Goal: Communication & Community: Share content

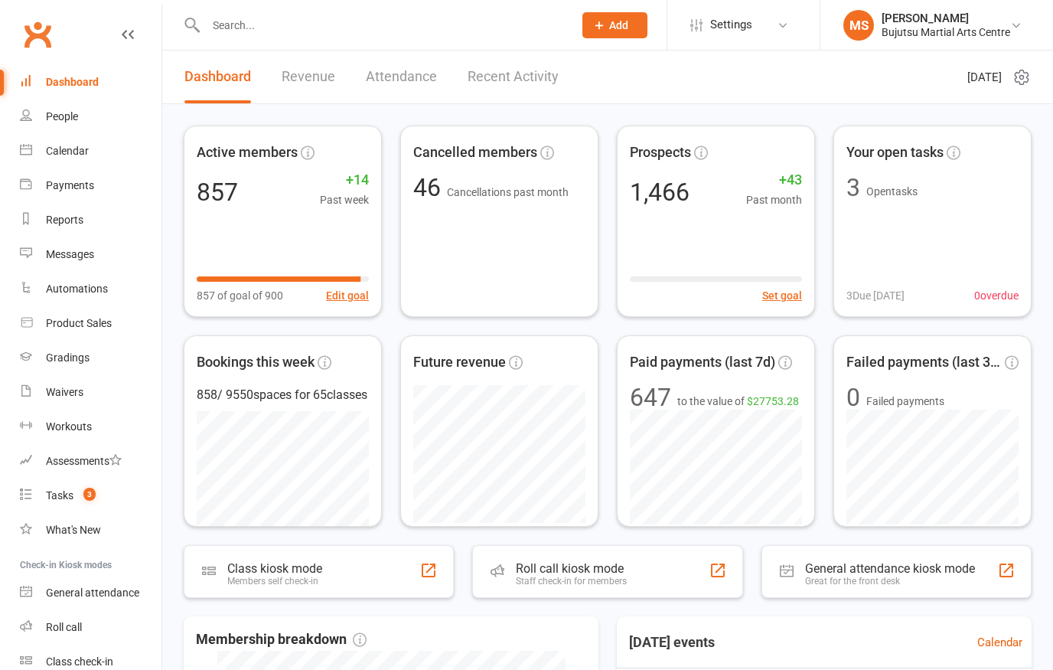
click at [230, 28] on input "text" at bounding box center [381, 25] width 361 height 21
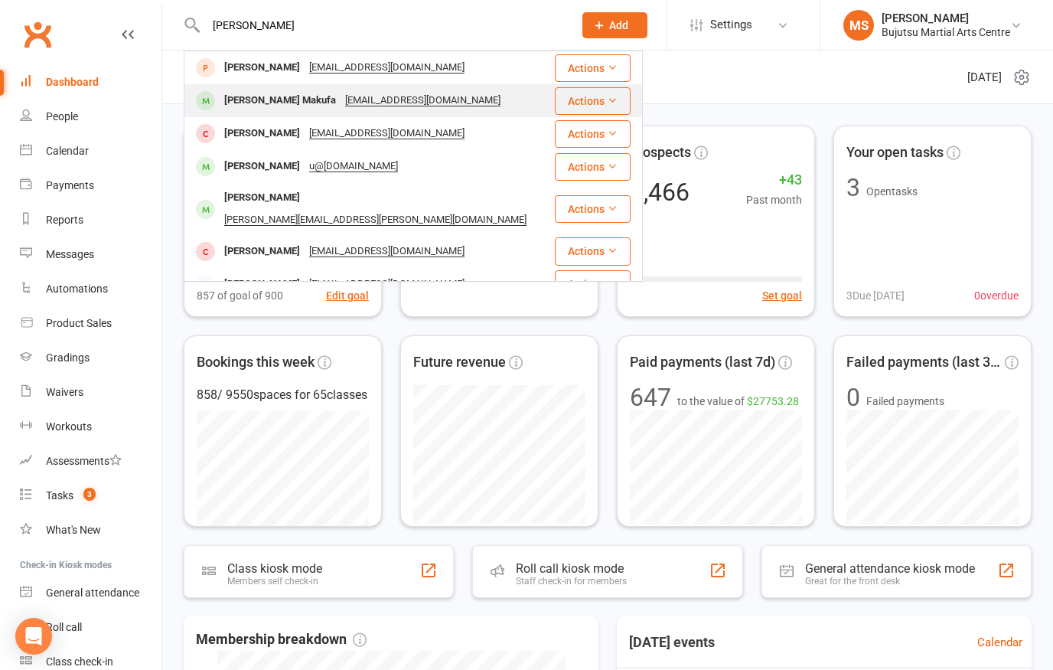
type input "[PERSON_NAME]"
click at [318, 93] on div "[PERSON_NAME] Makufa" at bounding box center [280, 101] width 121 height 22
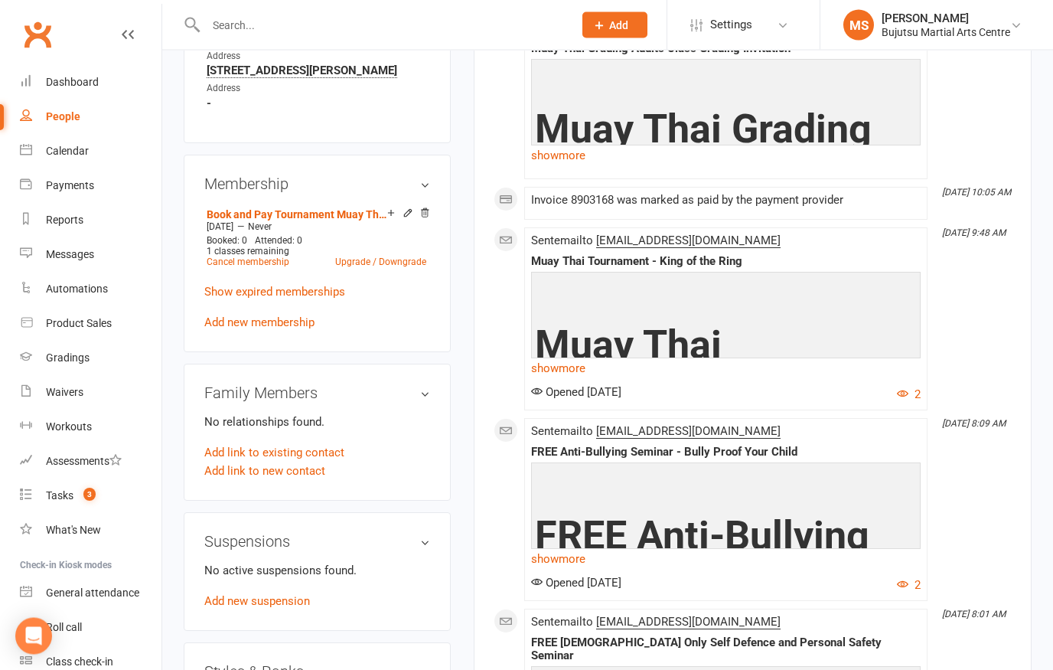
scroll to position [1030, 0]
click at [426, 218] on icon at bounding box center [424, 212] width 11 height 11
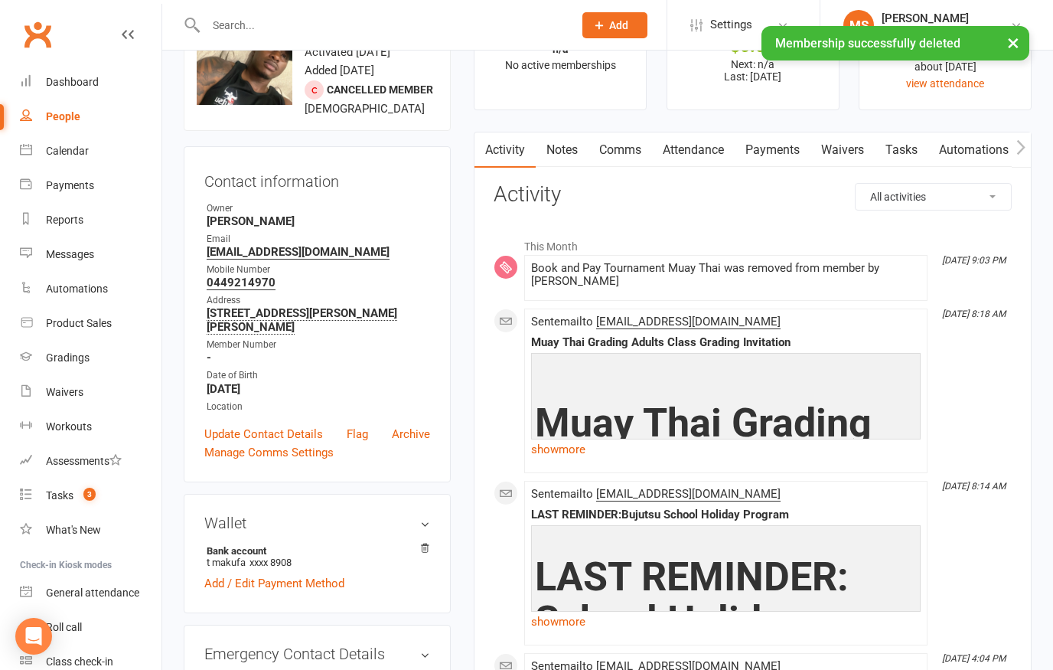
scroll to position [0, 0]
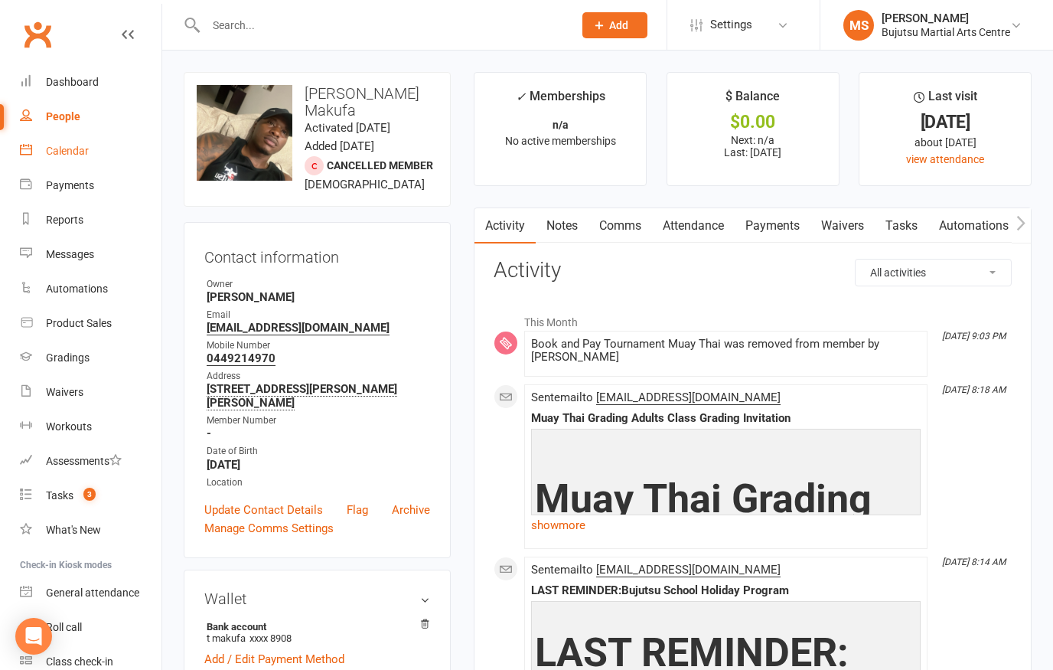
click at [62, 140] on link "Calendar" at bounding box center [91, 151] width 142 height 34
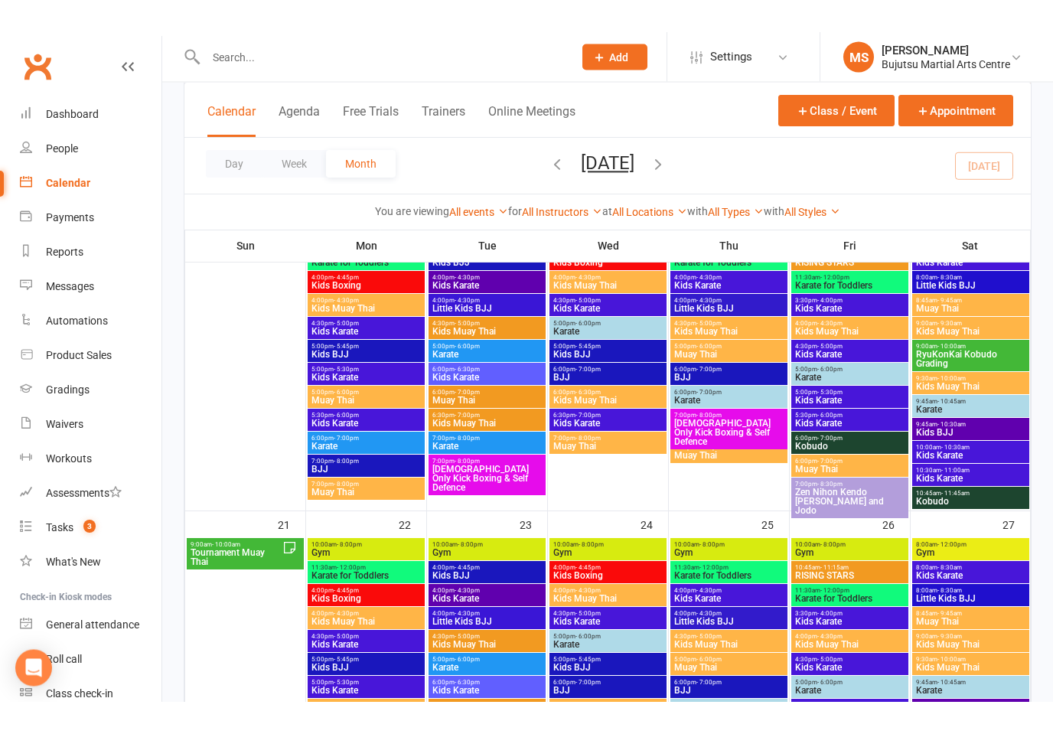
scroll to position [726, 0]
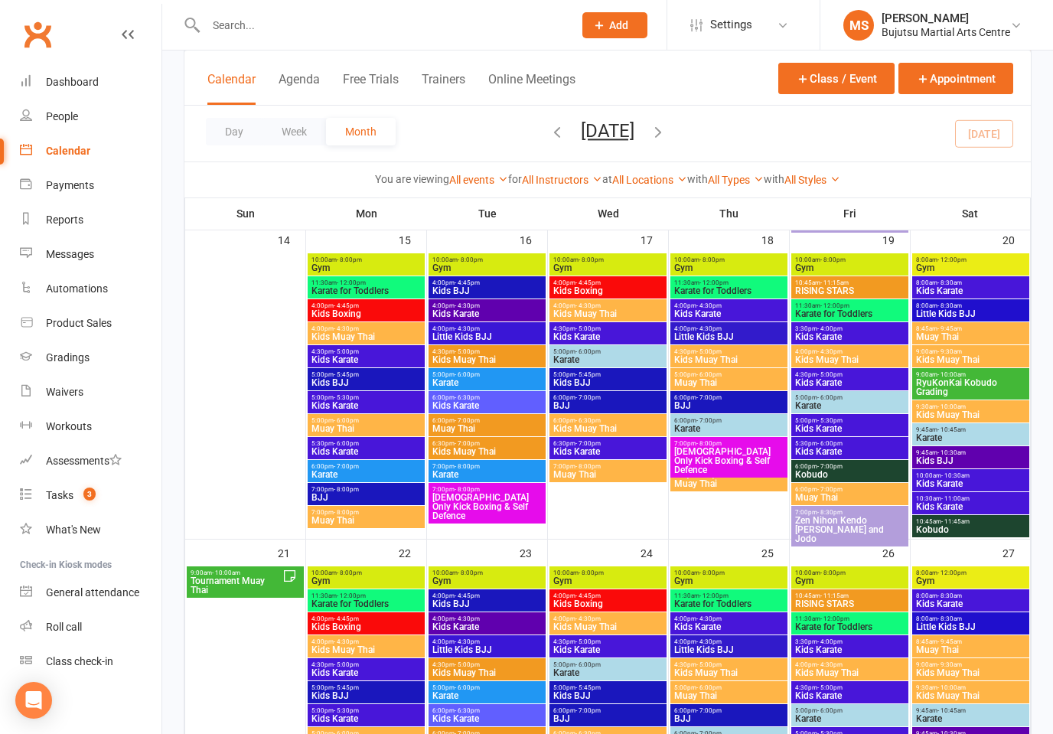
click at [236, 592] on span "Tournament Muay Thai" at bounding box center [236, 585] width 93 height 18
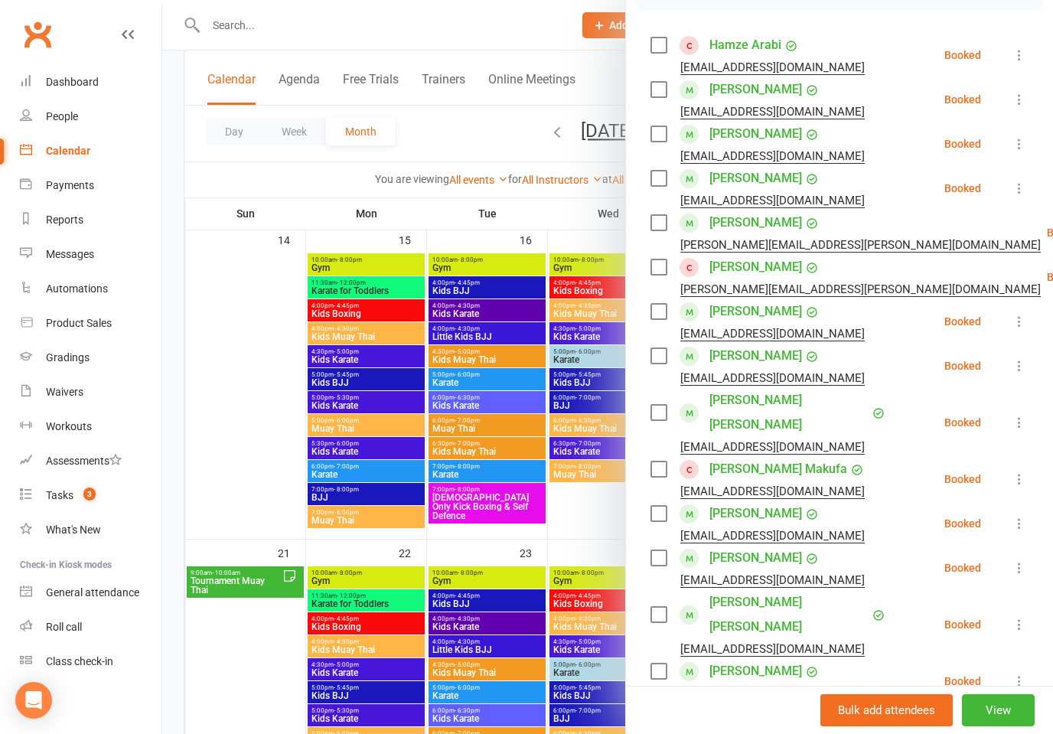
scroll to position [253, 0]
click at [1023, 471] on icon at bounding box center [1019, 478] width 15 height 15
click at [953, 527] on link "Remove" at bounding box center [952, 539] width 152 height 31
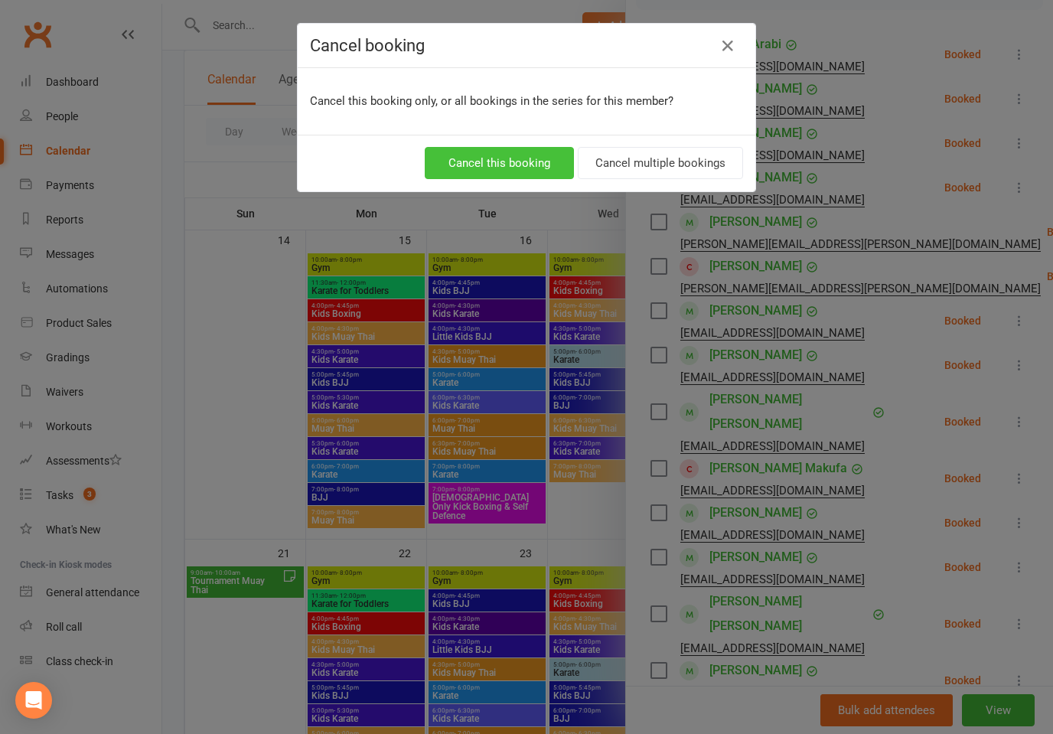
click at [523, 157] on button "Cancel this booking" at bounding box center [499, 163] width 149 height 32
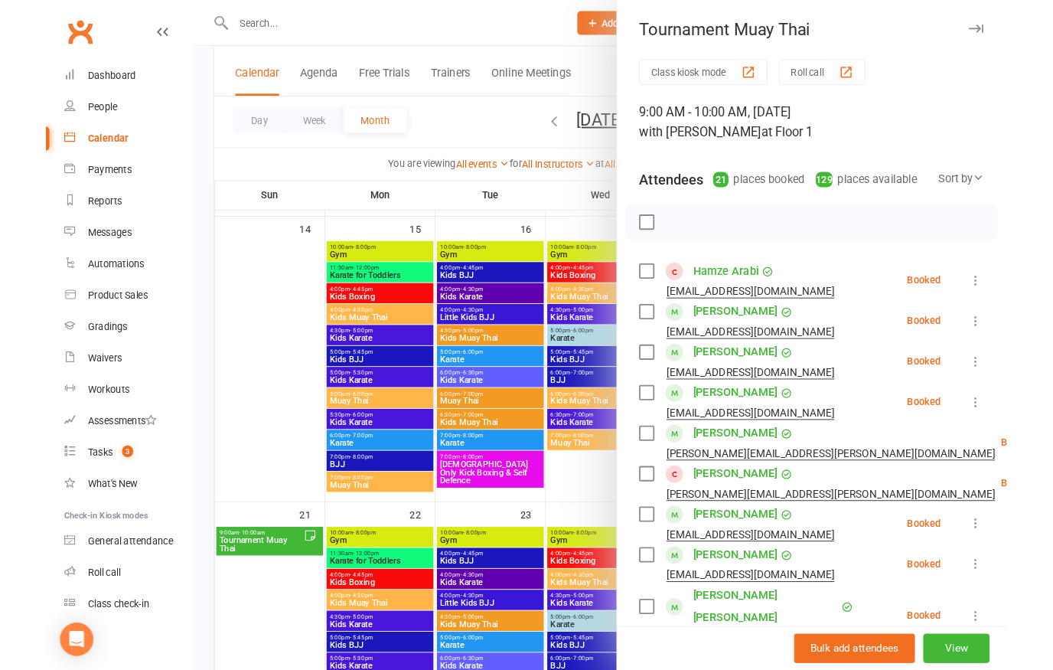
scroll to position [781, 0]
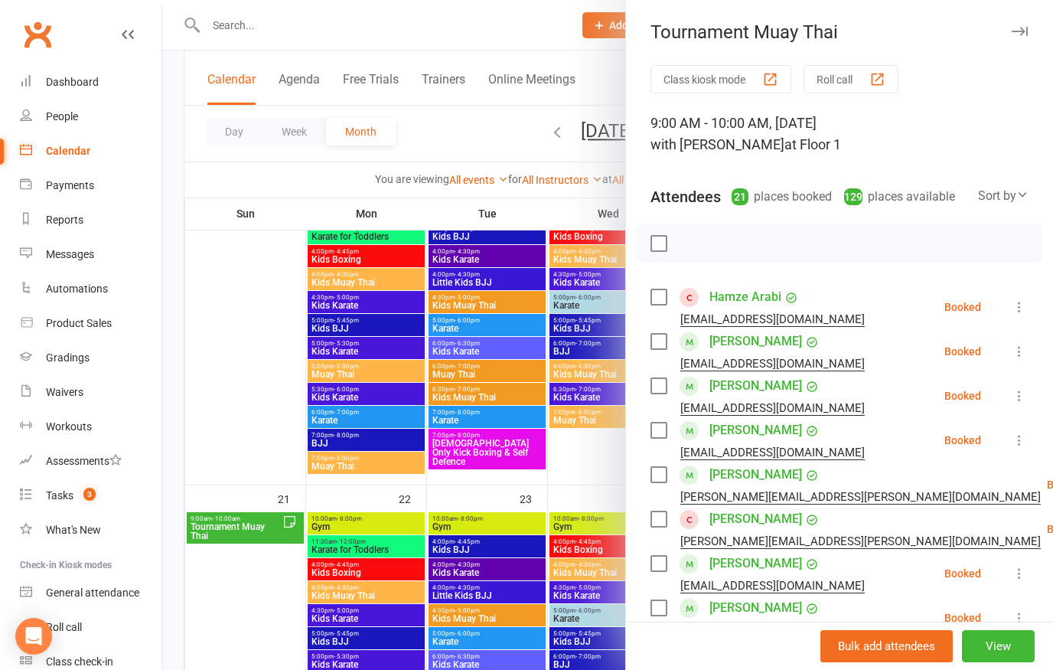
click at [1027, 191] on icon at bounding box center [1022, 194] width 12 height 12
click at [783, 229] on div at bounding box center [839, 243] width 407 height 38
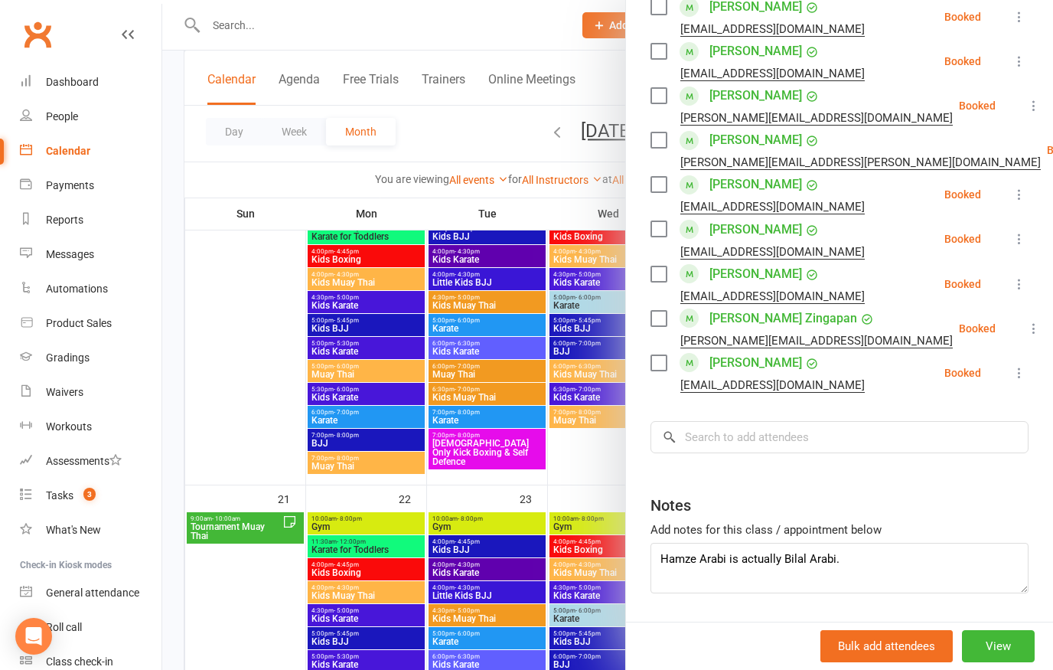
scroll to position [871, 0]
click at [996, 641] on button "View" at bounding box center [998, 646] width 73 height 32
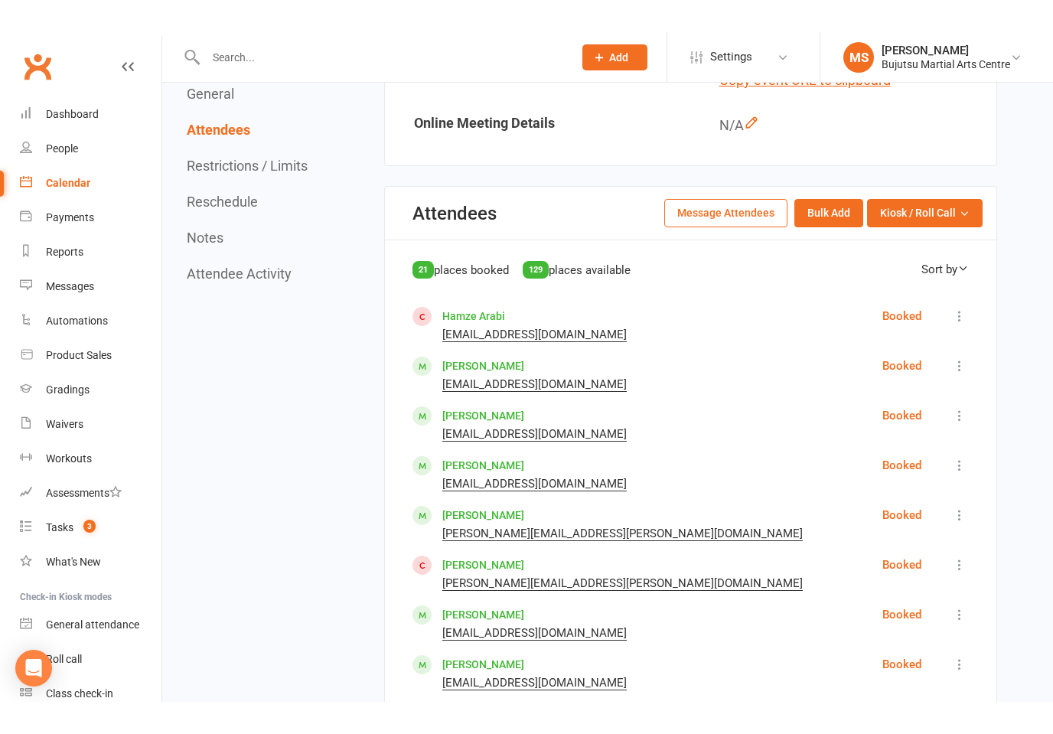
scroll to position [540, 0]
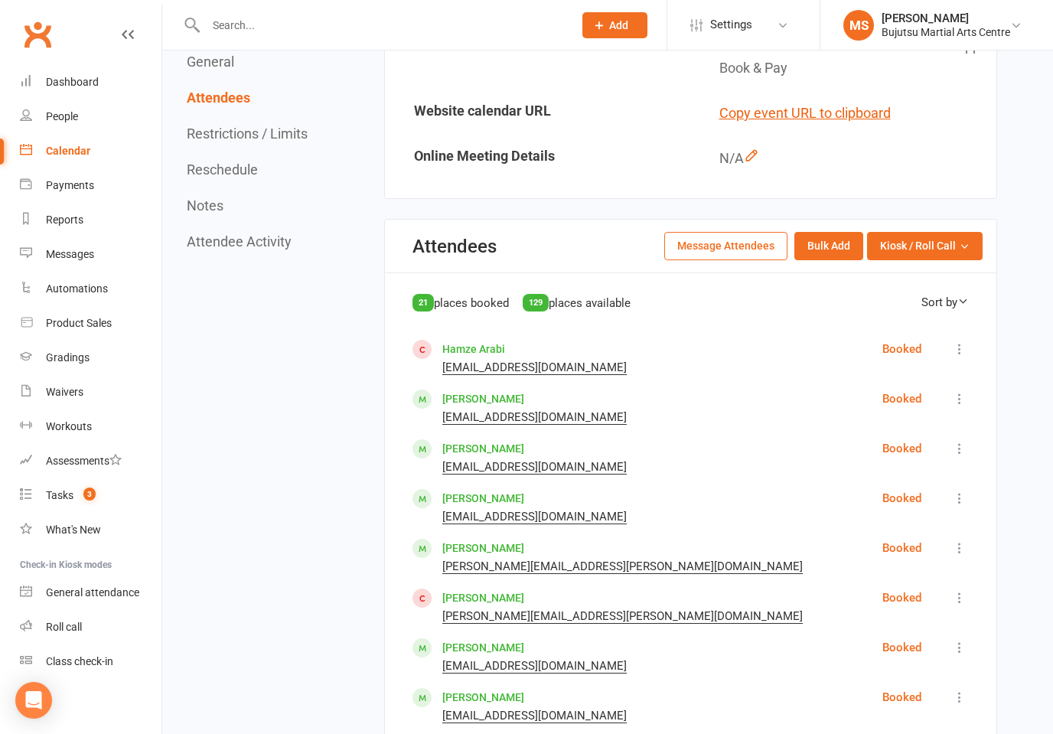
click at [736, 240] on button "Message Attendees" at bounding box center [725, 246] width 123 height 28
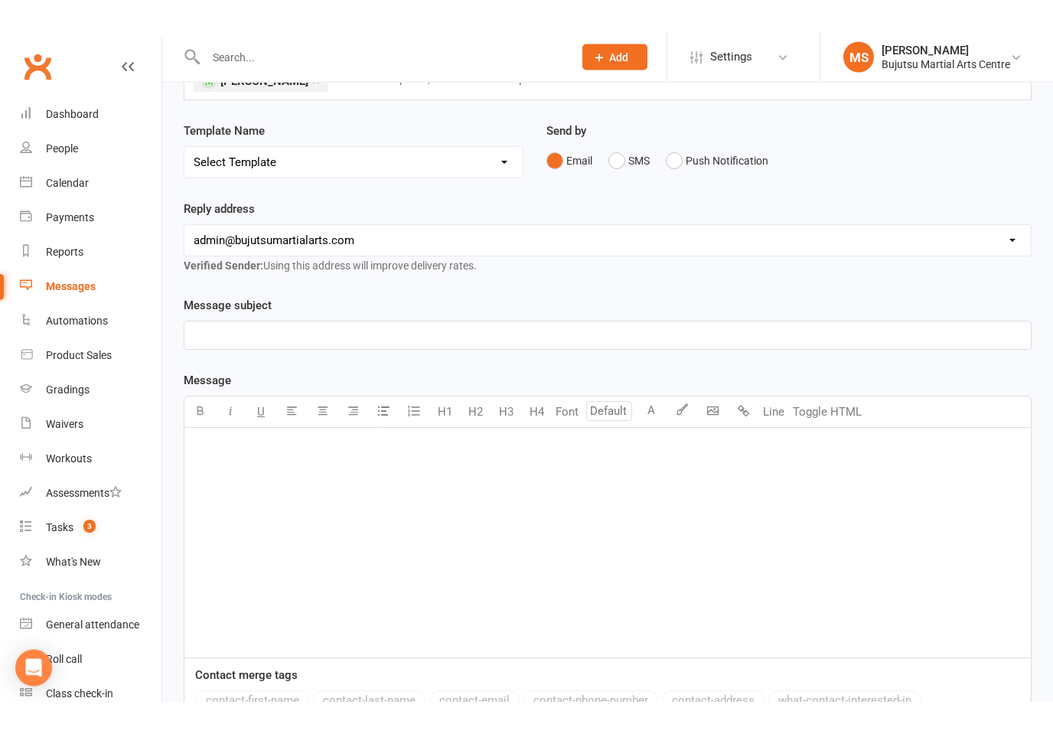
scroll to position [184, 0]
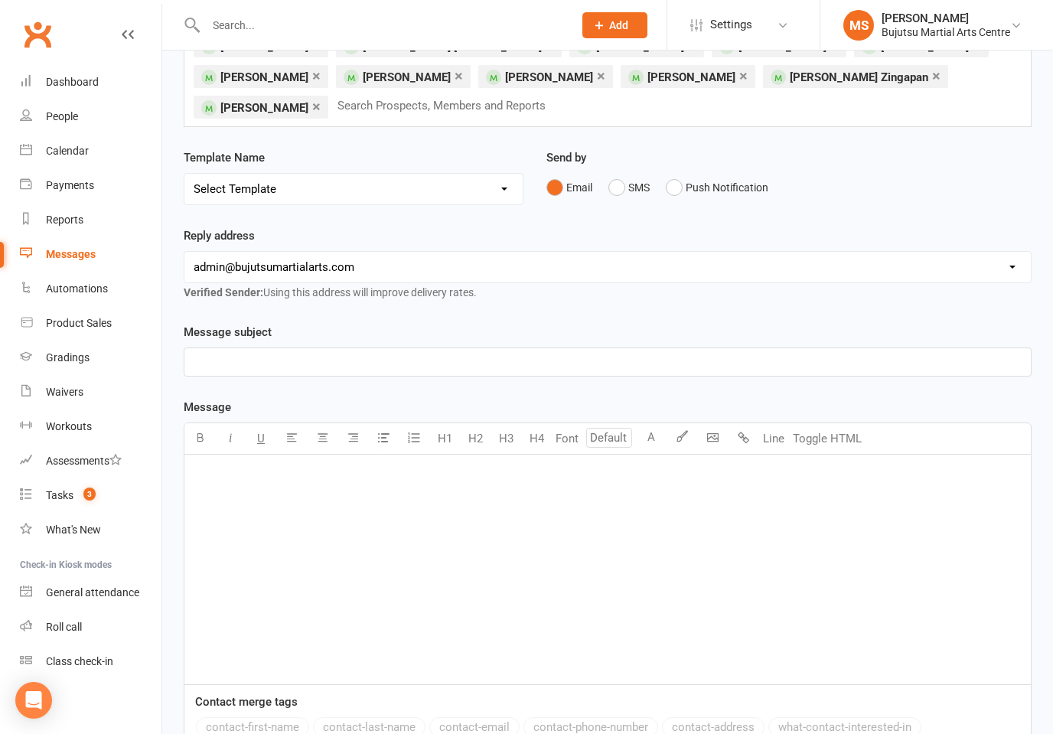
click at [493, 494] on div "﻿" at bounding box center [607, 570] width 847 height 230
click at [562, 527] on div "﻿" at bounding box center [607, 570] width 847 height 230
click at [564, 521] on div "﻿" at bounding box center [607, 570] width 847 height 230
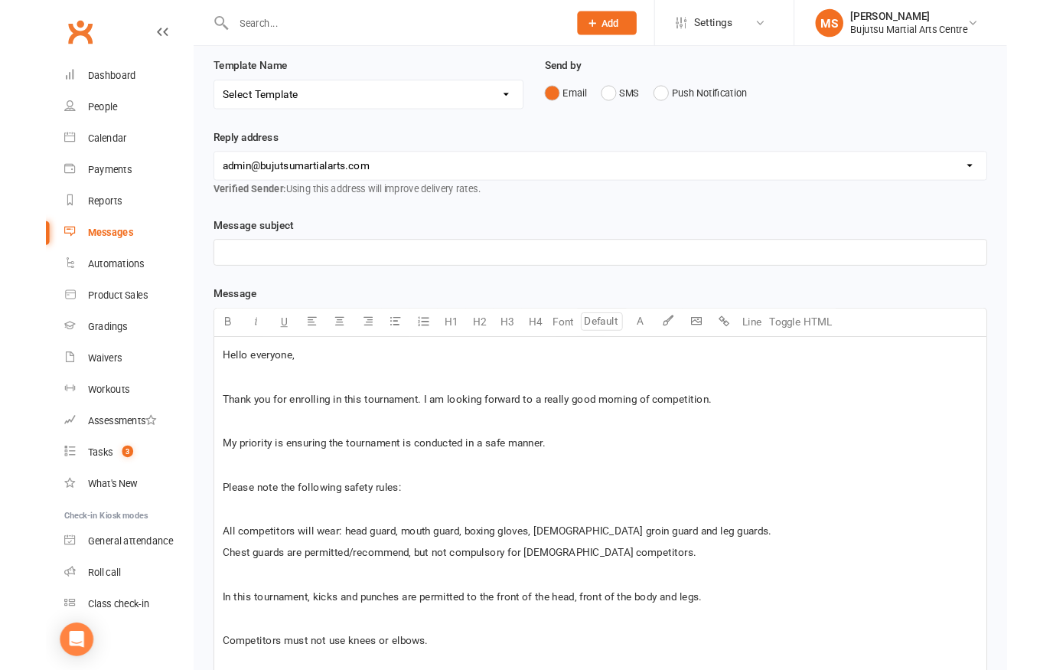
scroll to position [269, 0]
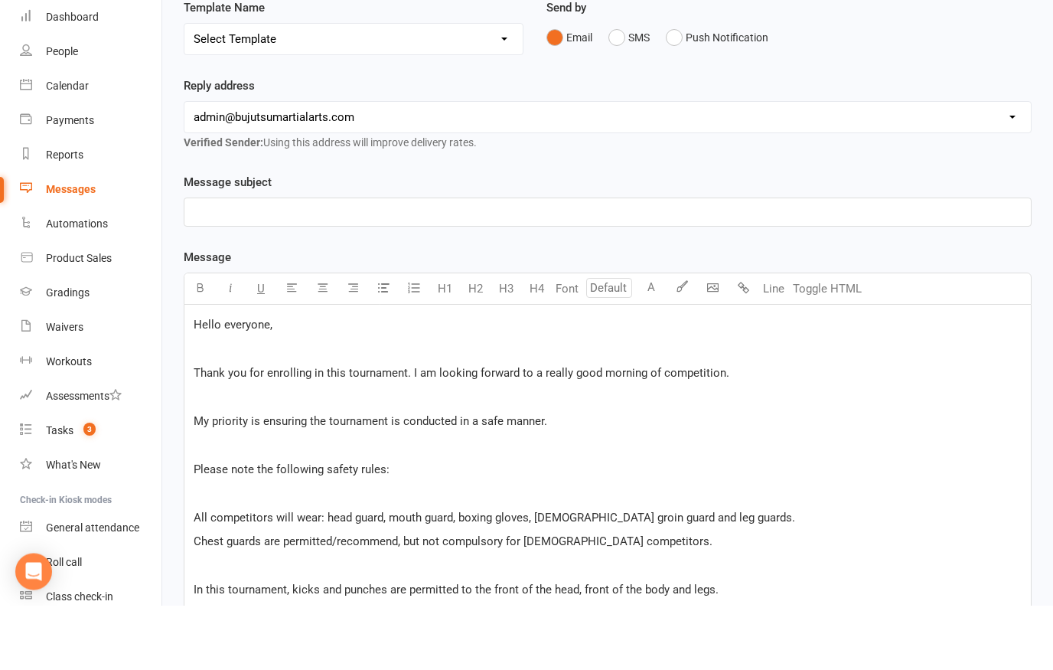
click at [410, 268] on p "﻿" at bounding box center [608, 277] width 828 height 18
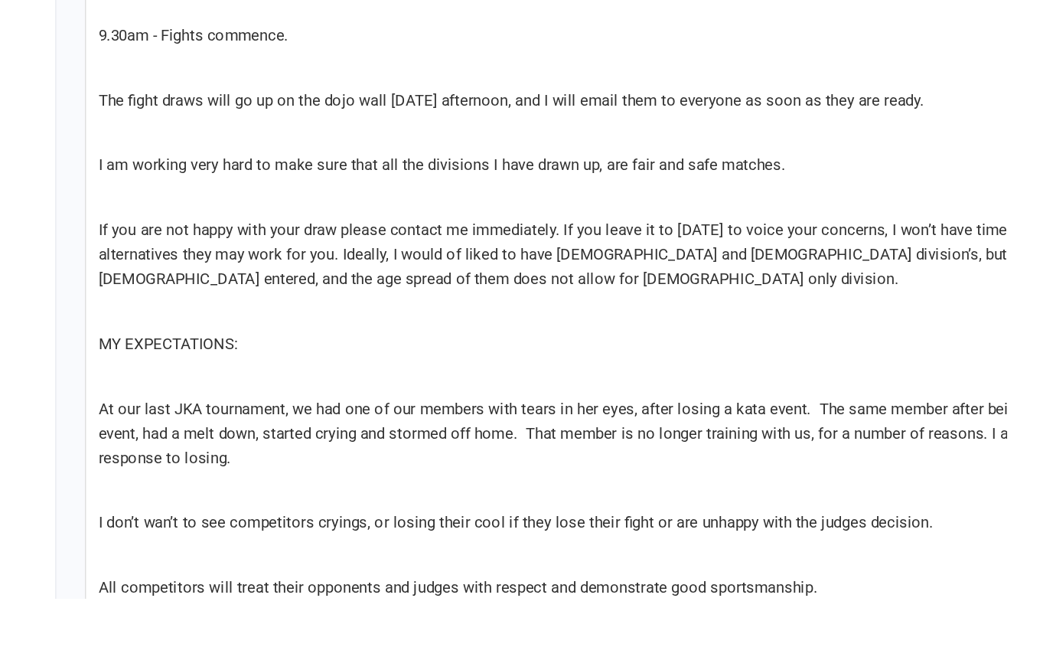
scroll to position [1143, 0]
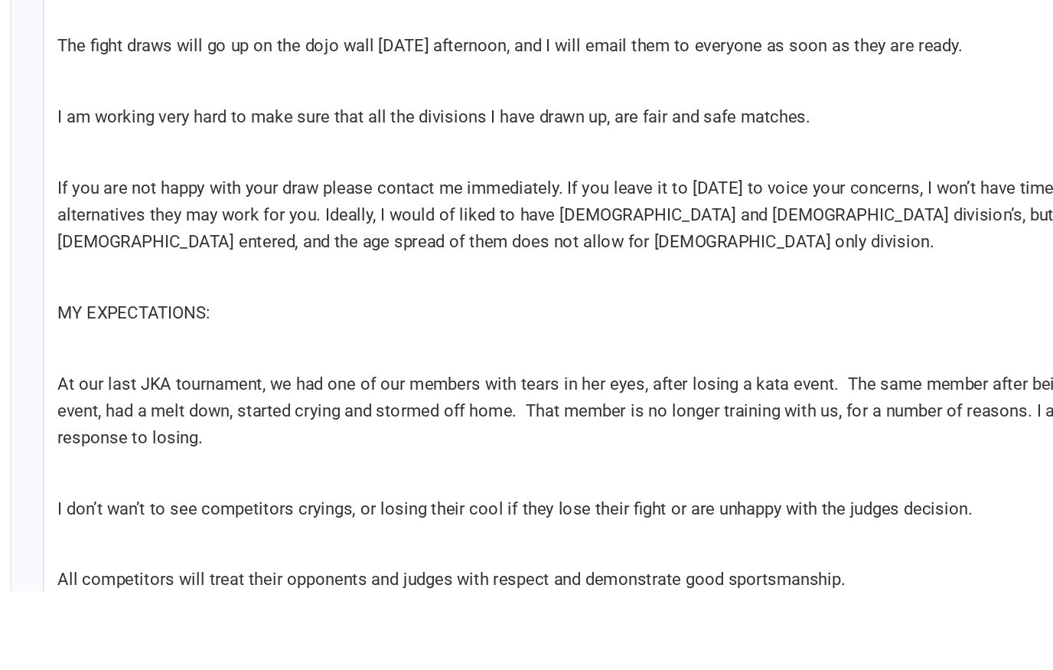
click at [283, 0] on html "Prospect Member Non-attending contact Class / event Appointment Grading event T…" at bounding box center [526, 269] width 1053 height 2825
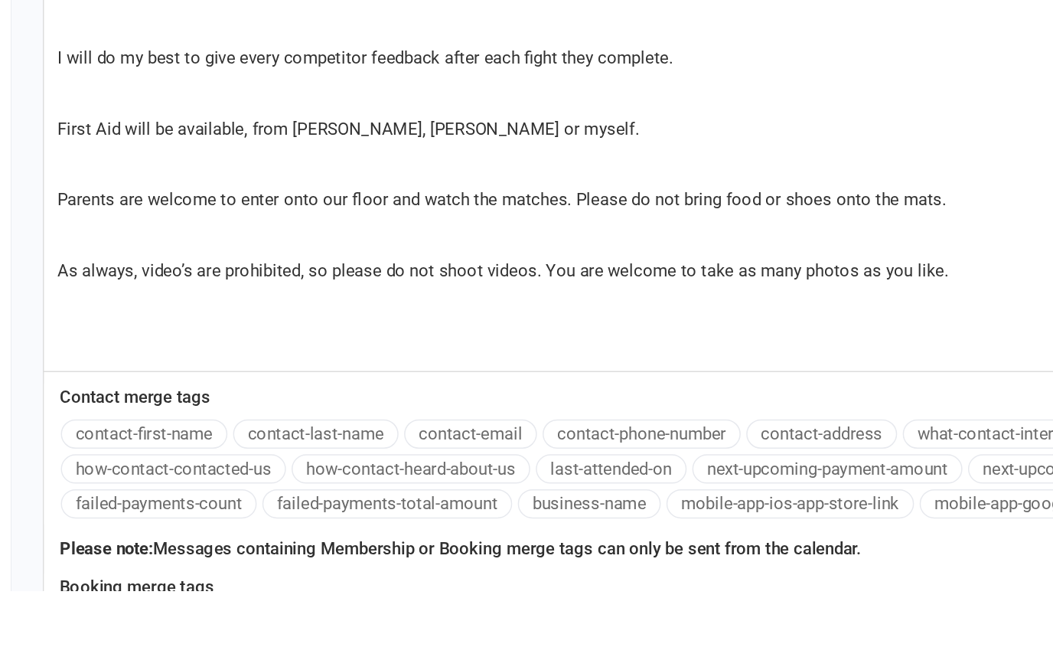
click at [283, 529] on div "Contact merge tags contact-first-name contact-last-name contact-email contact-p…" at bounding box center [607, 577] width 847 height 96
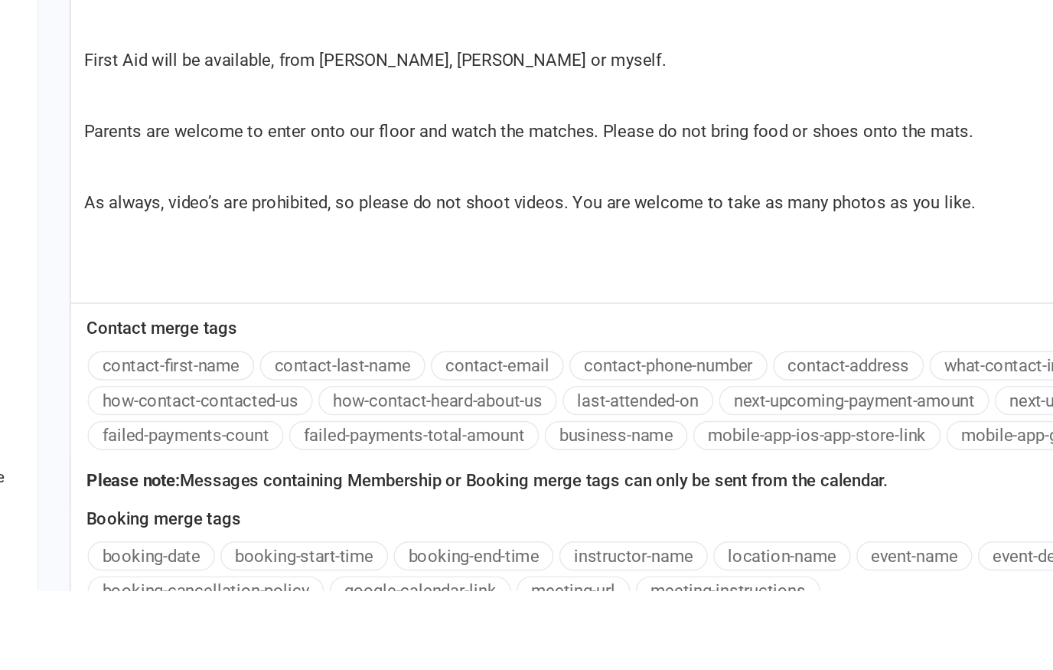
scroll to position [1790, 0]
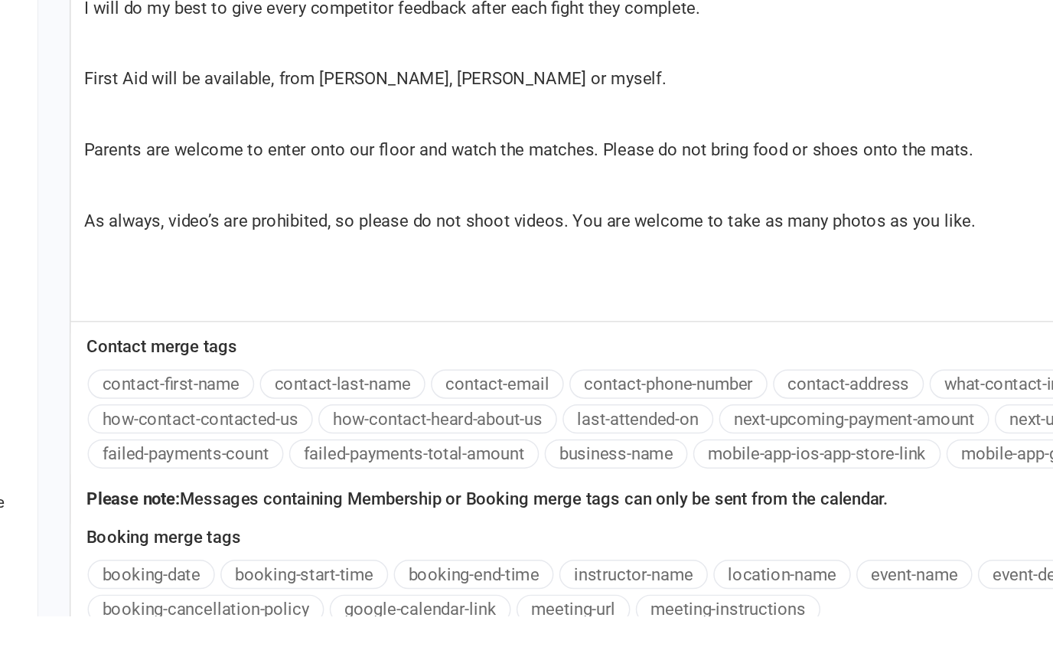
click at [660, 392] on p "As always, video’s are prohibited, so please do not shoot videos. You are welco…" at bounding box center [608, 401] width 828 height 18
click at [664, 392] on p "As always, video’s are prohibited, so please do not shoot videos. You are welco…" at bounding box center [608, 401] width 828 height 18
click at [656, 394] on span "As always, video’s are prohibited, so please do not shoot videos. You are welco…" at bounding box center [497, 401] width 606 height 14
click at [634, 394] on span "As always, video’s are prohibited, so please do not shoot videos. You are welco…" at bounding box center [497, 401] width 606 height 14
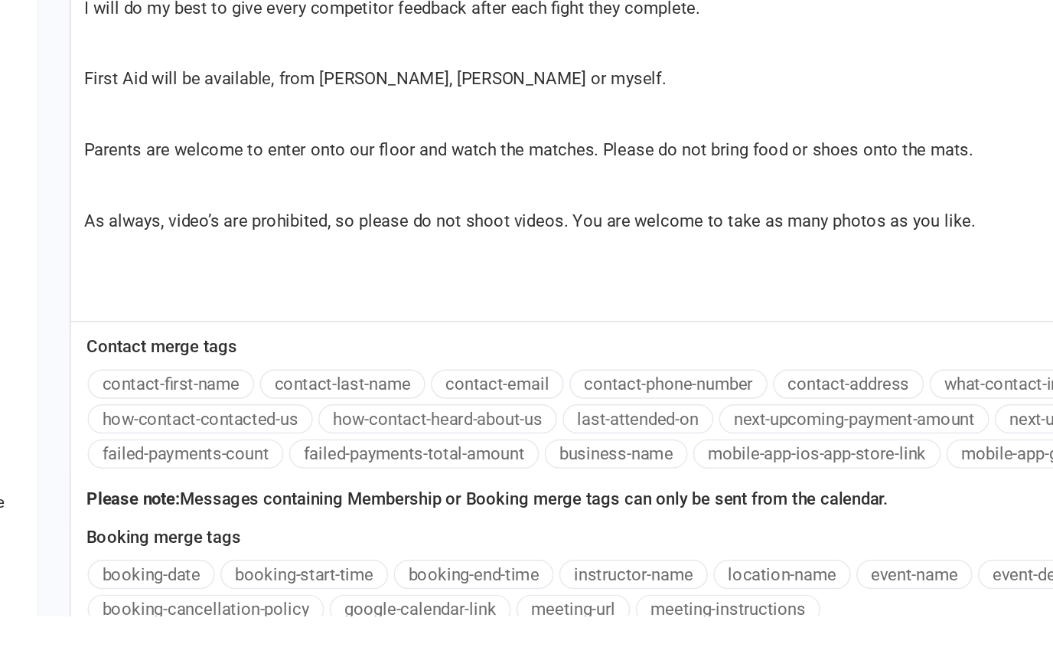
click at [194, 416] on p "﻿" at bounding box center [608, 425] width 828 height 18
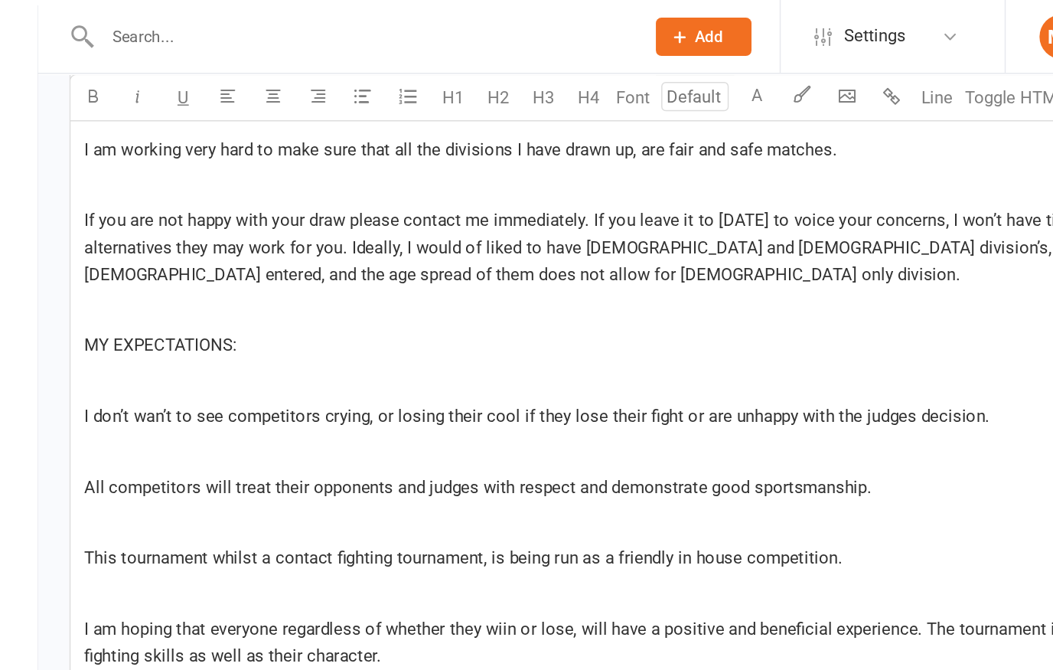
scroll to position [1303, 0]
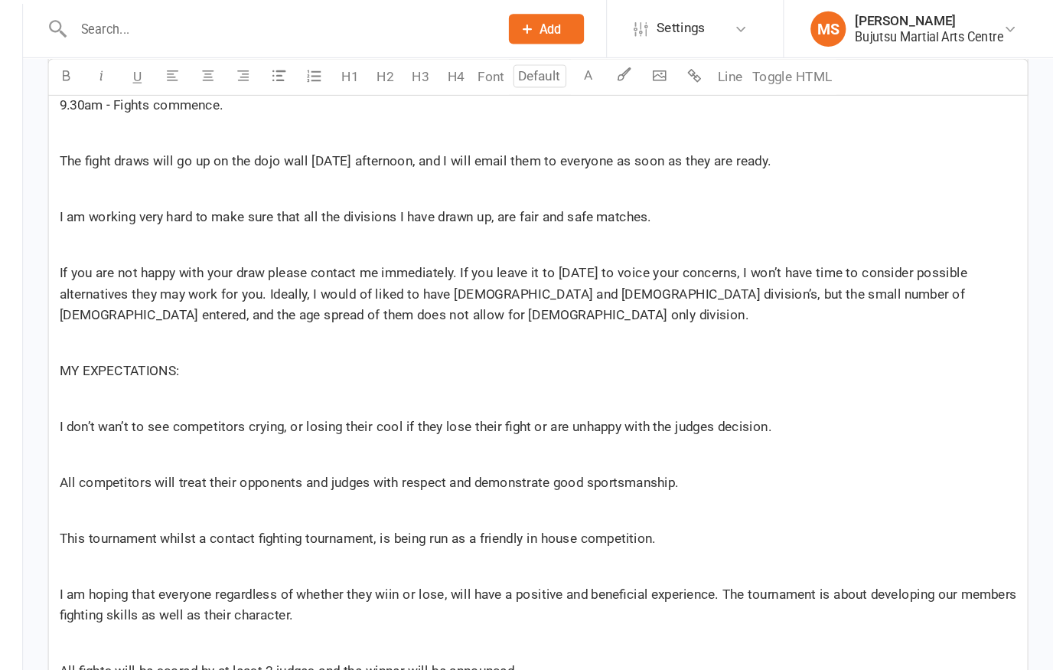
click at [194, 314] on span "MY EXPECTATIONS:" at bounding box center [246, 321] width 104 height 14
click at [194, 312] on p "MY EXPECTATIONS:" at bounding box center [608, 321] width 828 height 18
click at [194, 64] on icon "button" at bounding box center [199, 65] width 11 height 11
click at [246, 63] on button "U" at bounding box center [261, 66] width 31 height 31
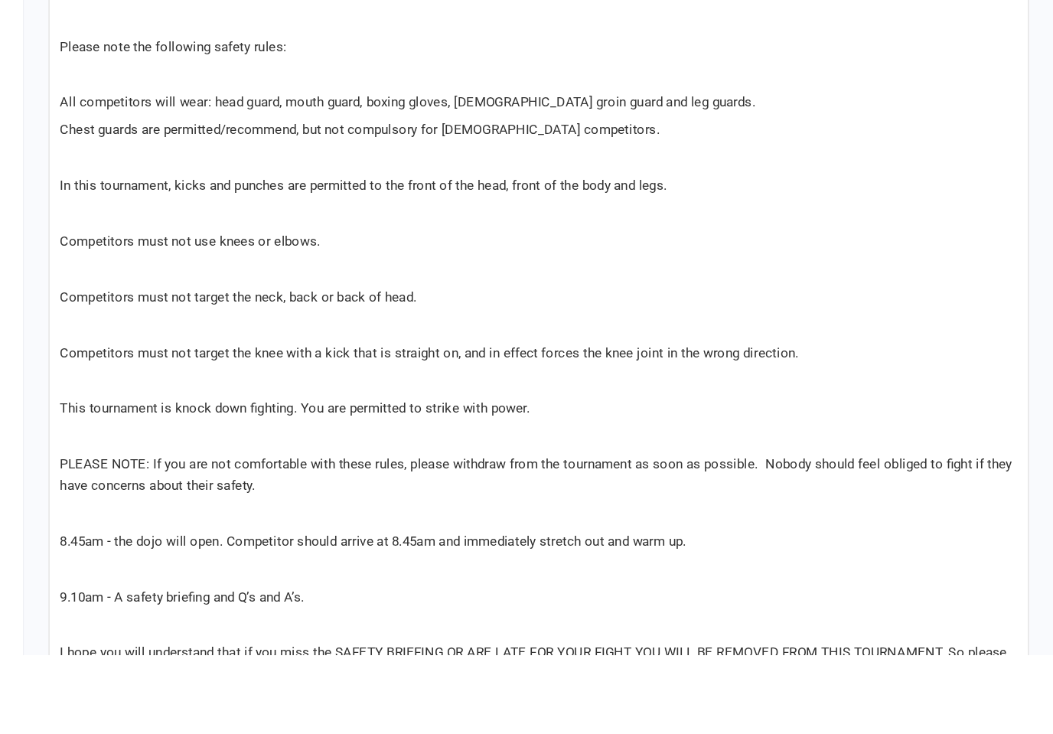
scroll to position [599, 0]
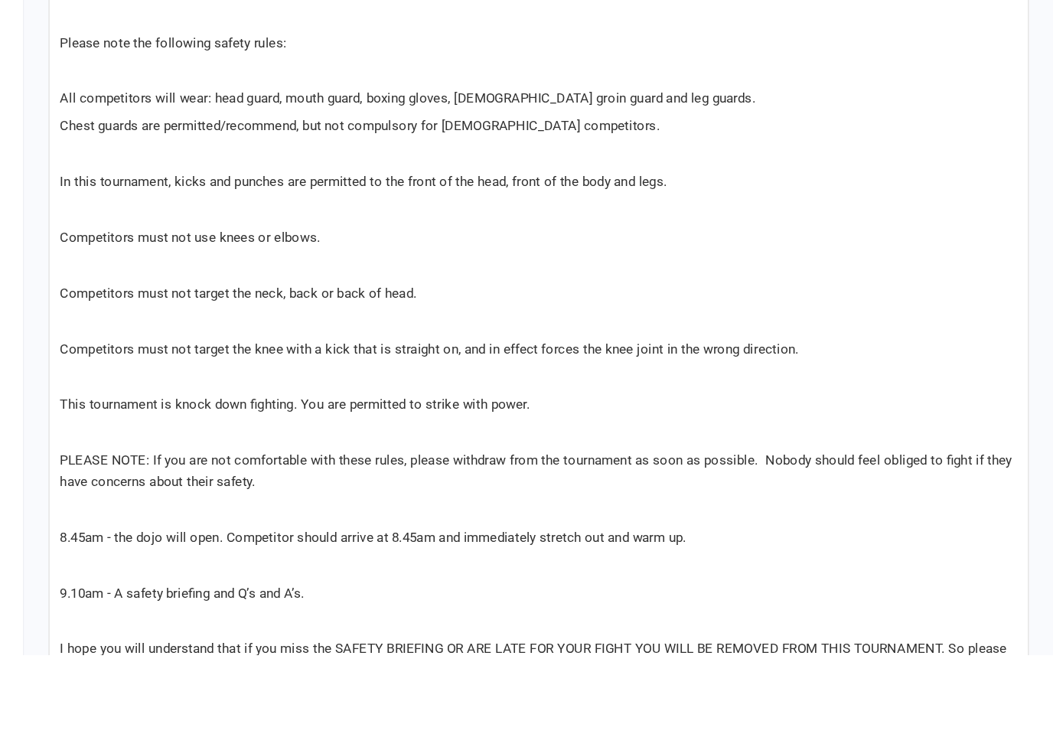
click at [194, 556] on p "PLEASE NOTE: If you are not comfortable with these rules, please withdraw from …" at bounding box center [608, 574] width 828 height 37
click at [194, 559] on span "PLEASE NOTE: If you are not comfortable with these rules, please withdraw from …" at bounding box center [607, 575] width 827 height 32
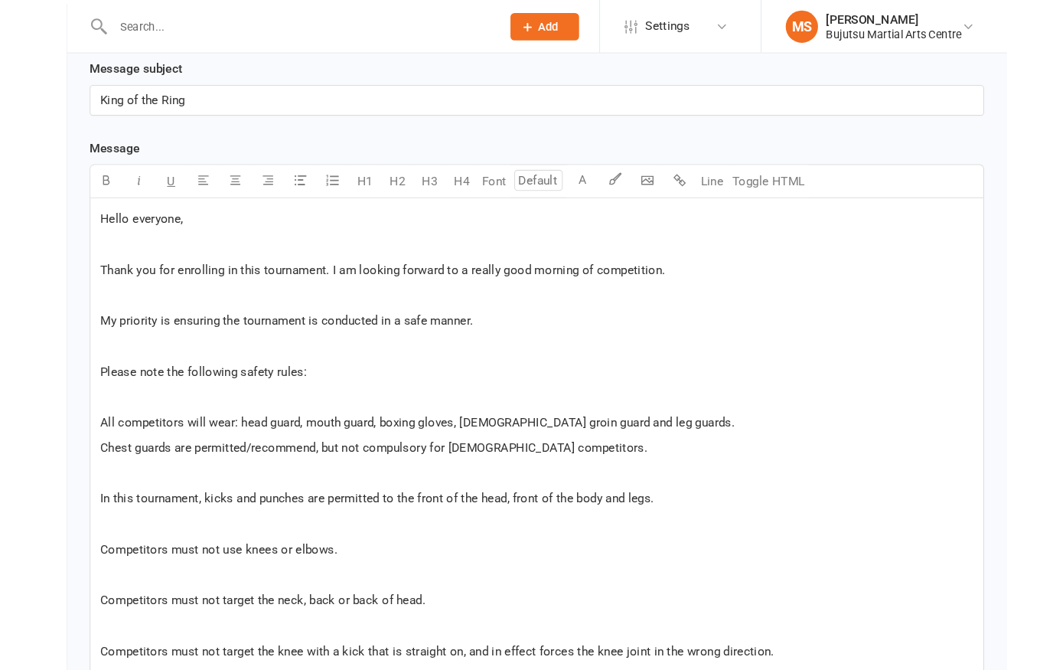
scroll to position [451, 0]
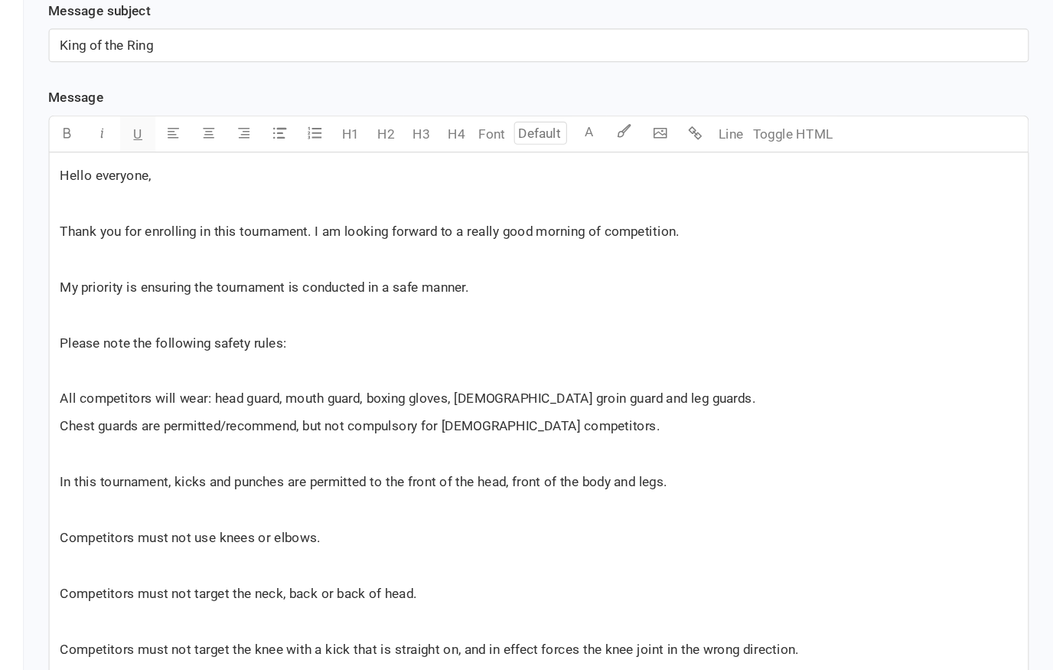
click at [246, 156] on button "U" at bounding box center [261, 171] width 31 height 31
click at [184, 156] on button "button" at bounding box center [199, 171] width 31 height 31
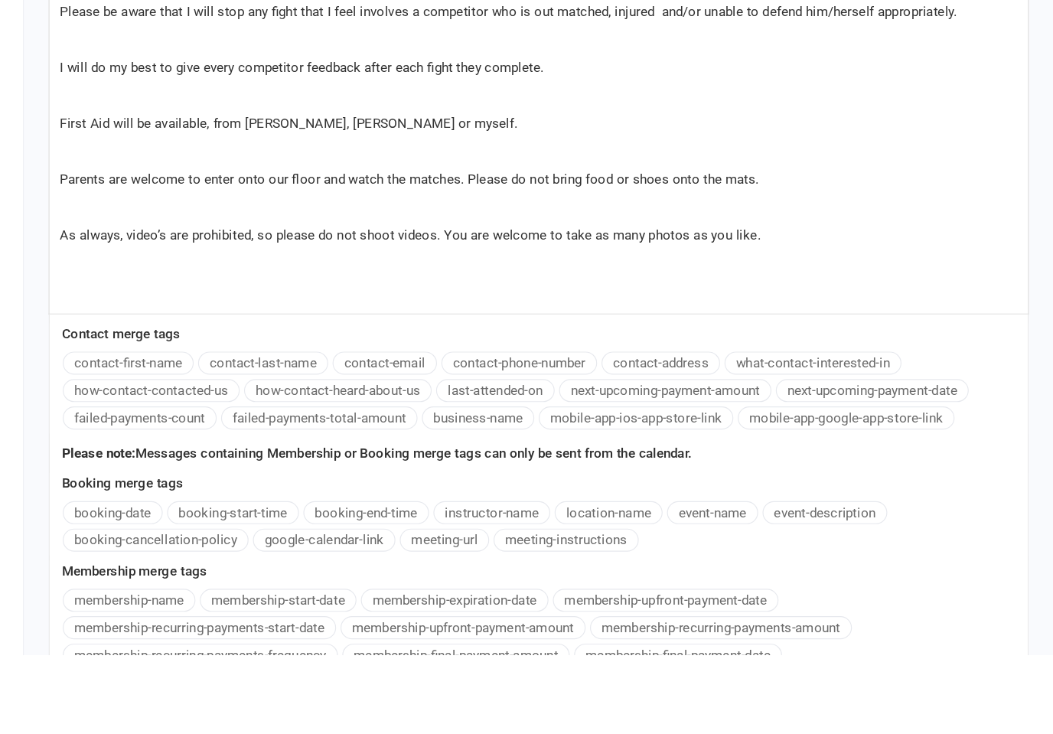
scroll to position [1822, 0]
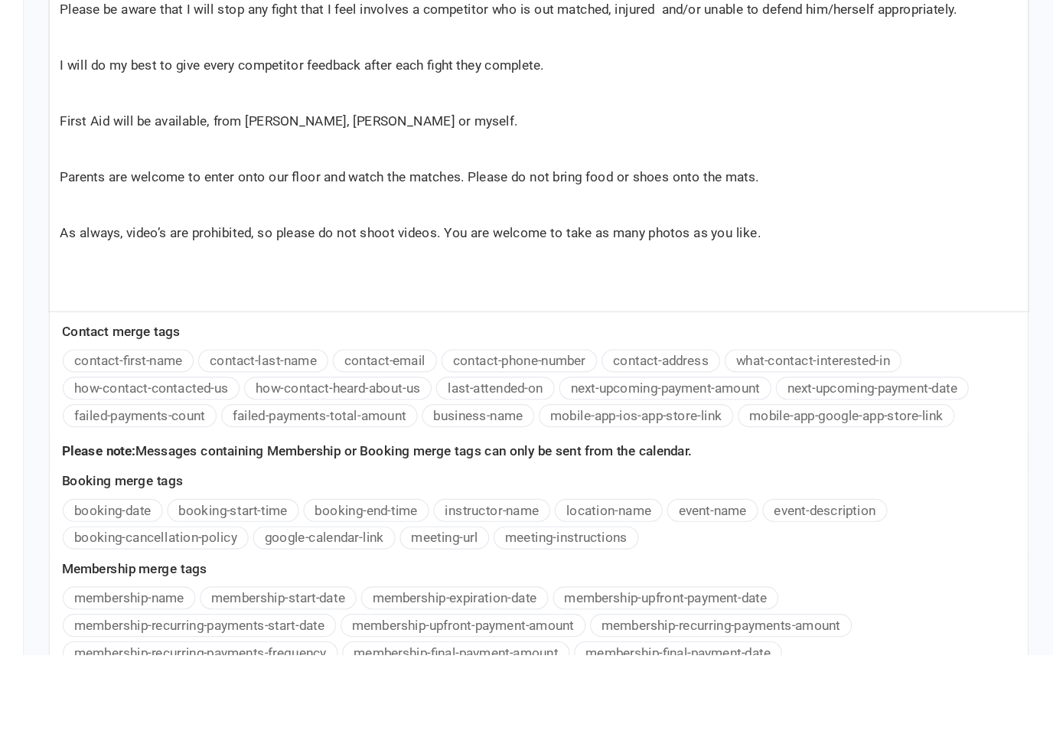
click at [670, 359] on p "As always, video’s are prohibited, so please do not shoot videos. You are welco…" at bounding box center [608, 368] width 828 height 18
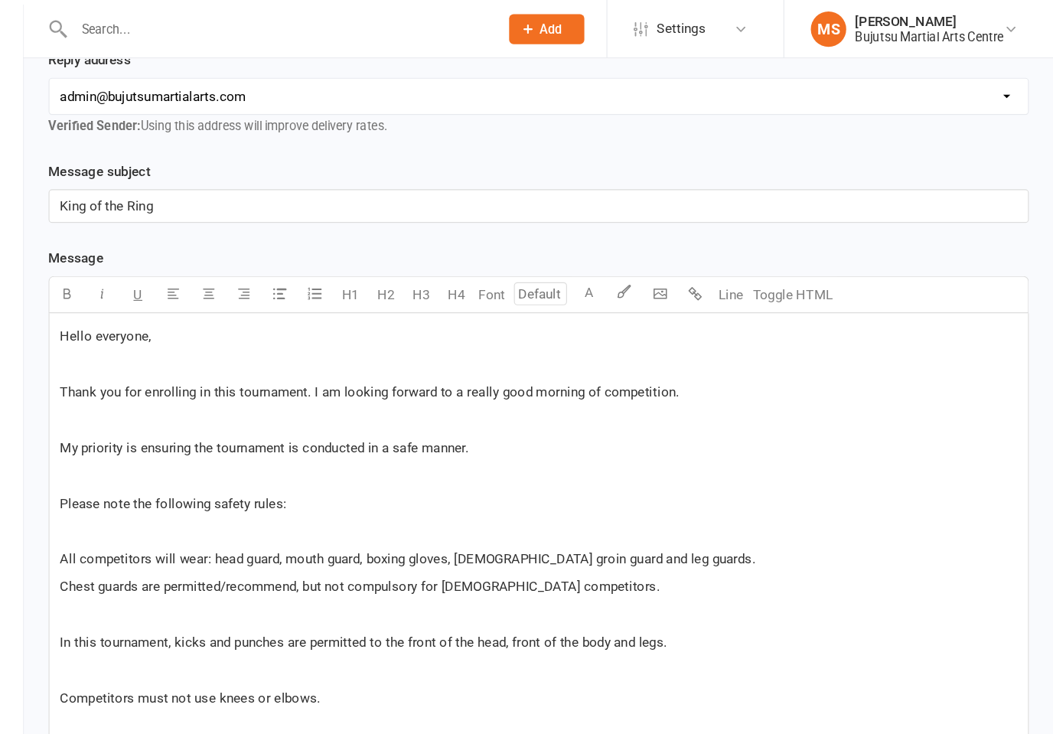
scroll to position [358, 0]
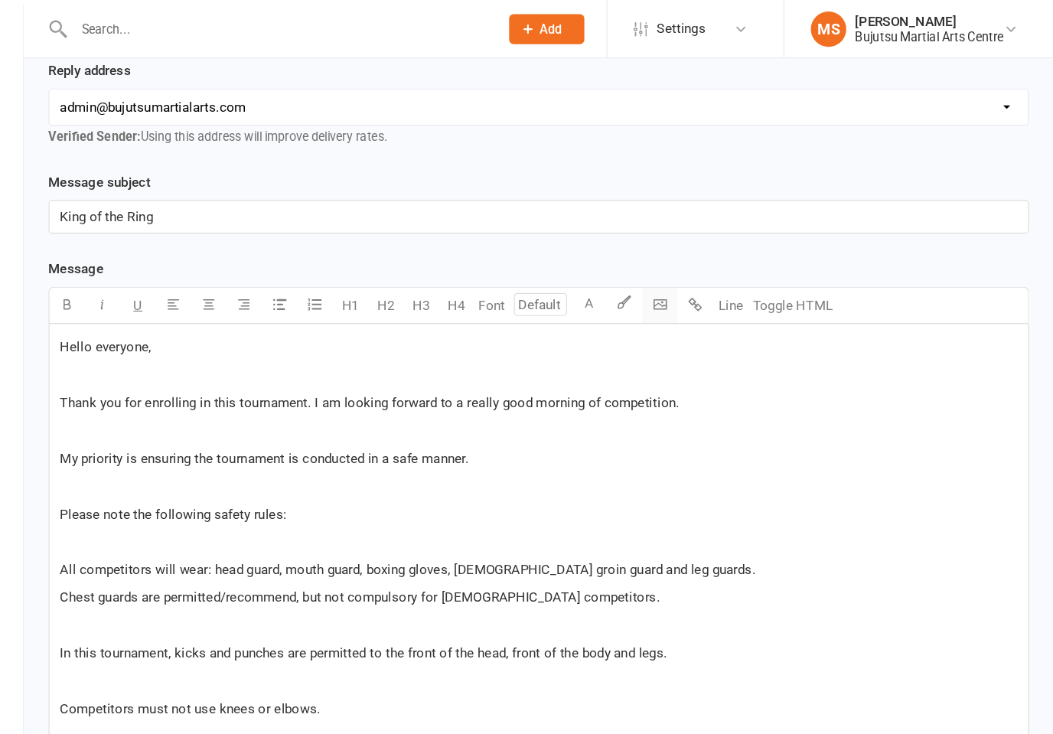
click at [697, 249] on button "button" at bounding box center [712, 264] width 31 height 31
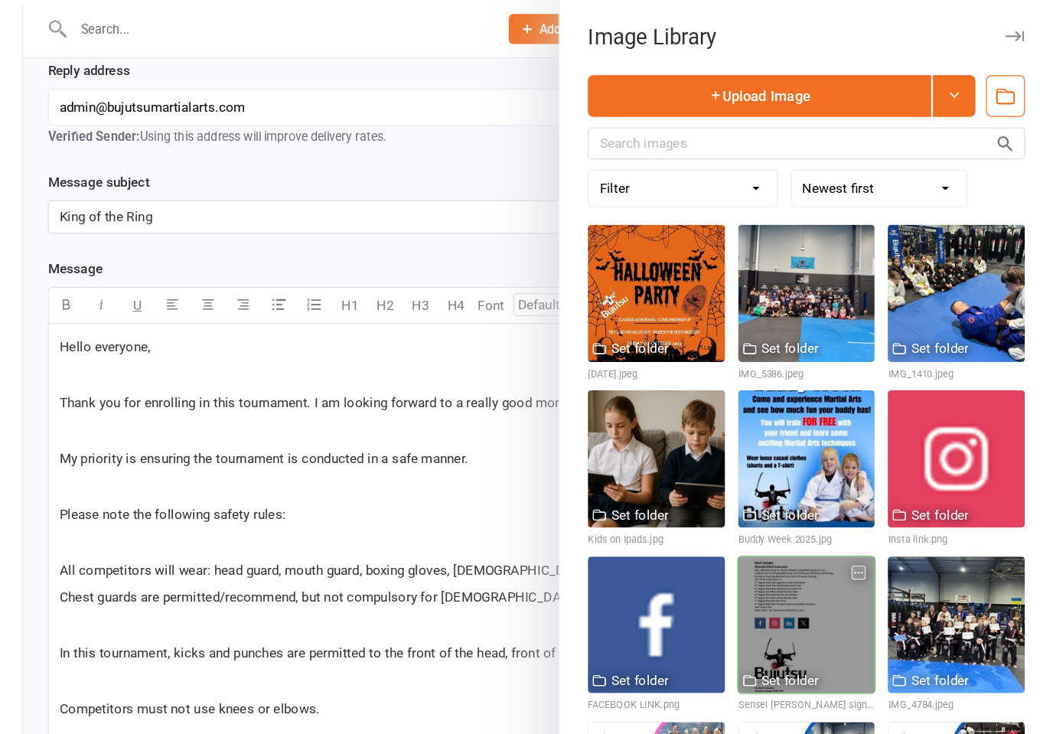
click at [781, 532] on div at bounding box center [840, 540] width 119 height 119
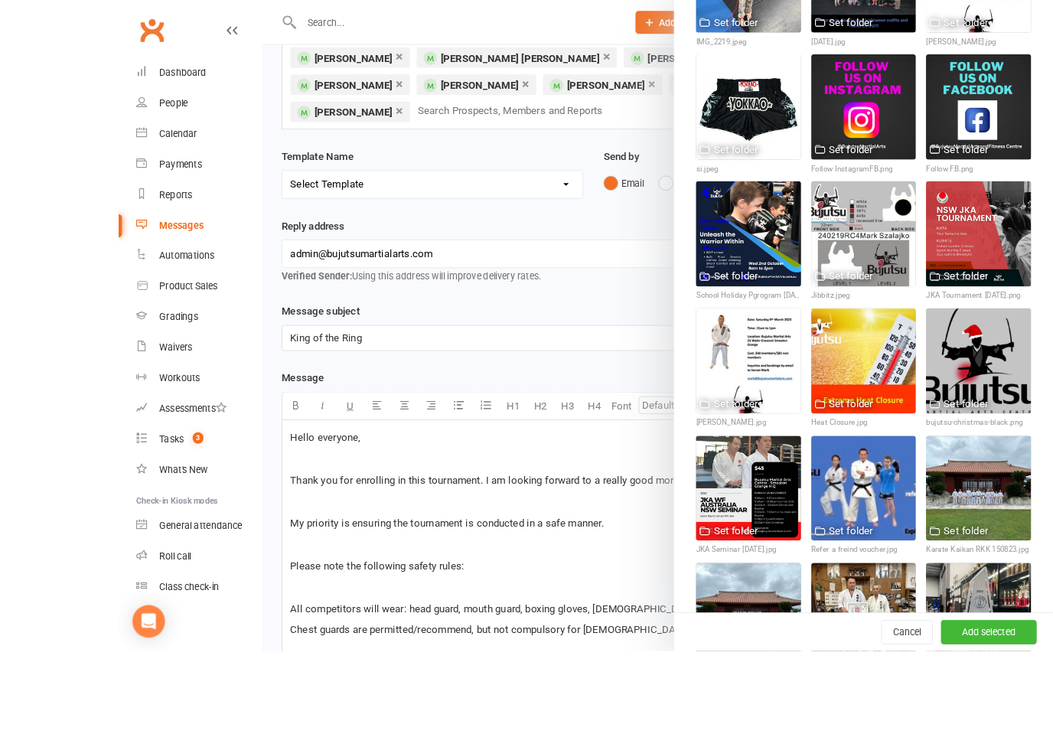
scroll to position [165, 0]
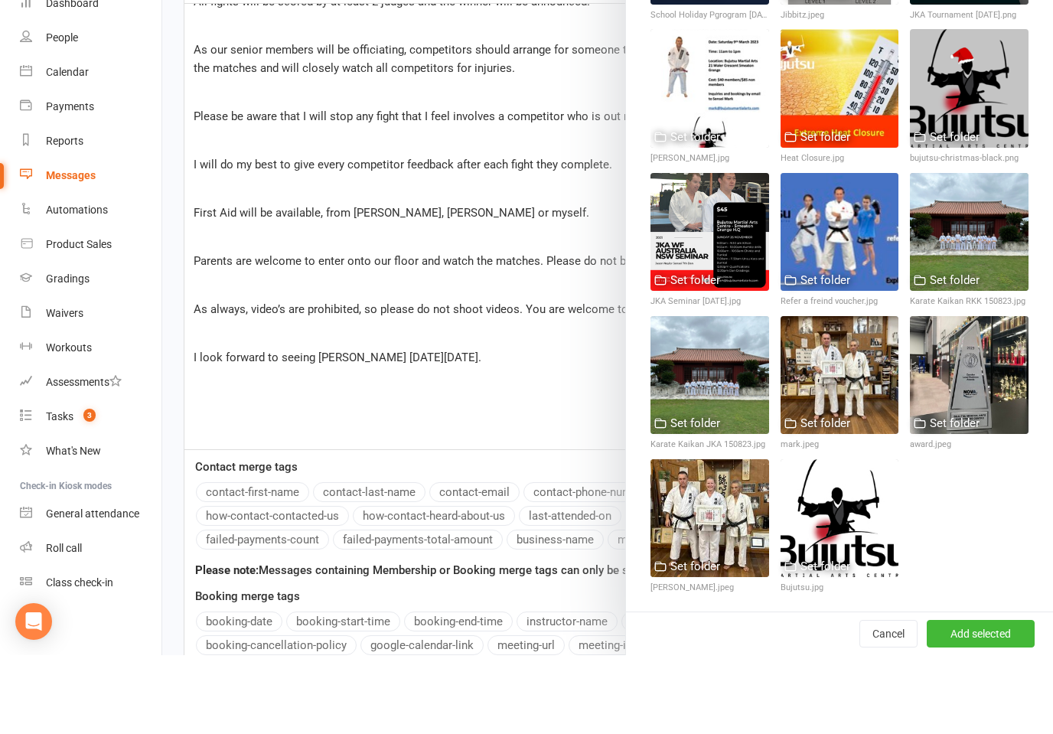
scroll to position [2090, 0]
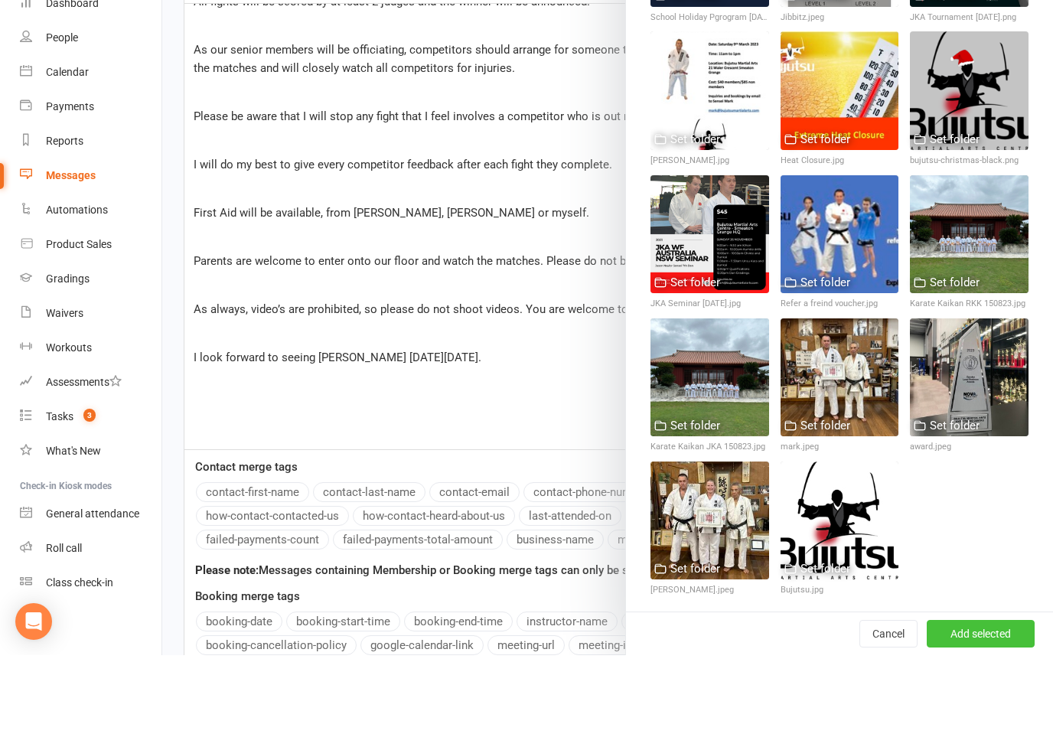
click at [984, 669] on button "Add selected" at bounding box center [981, 713] width 108 height 28
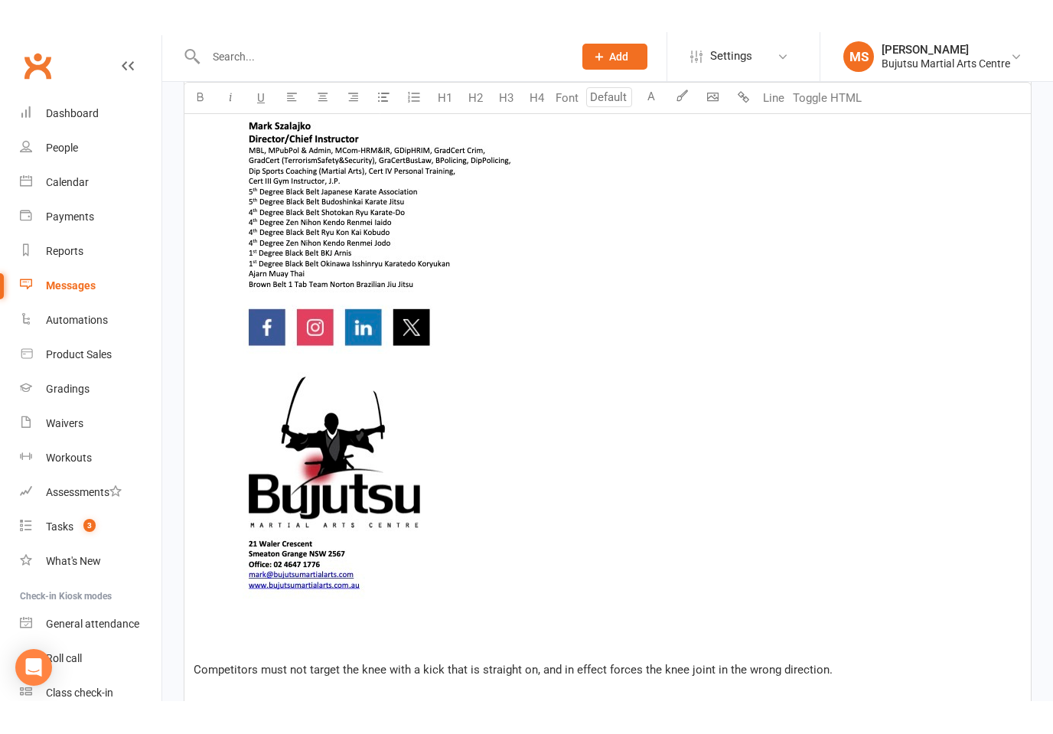
scroll to position [1034, 0]
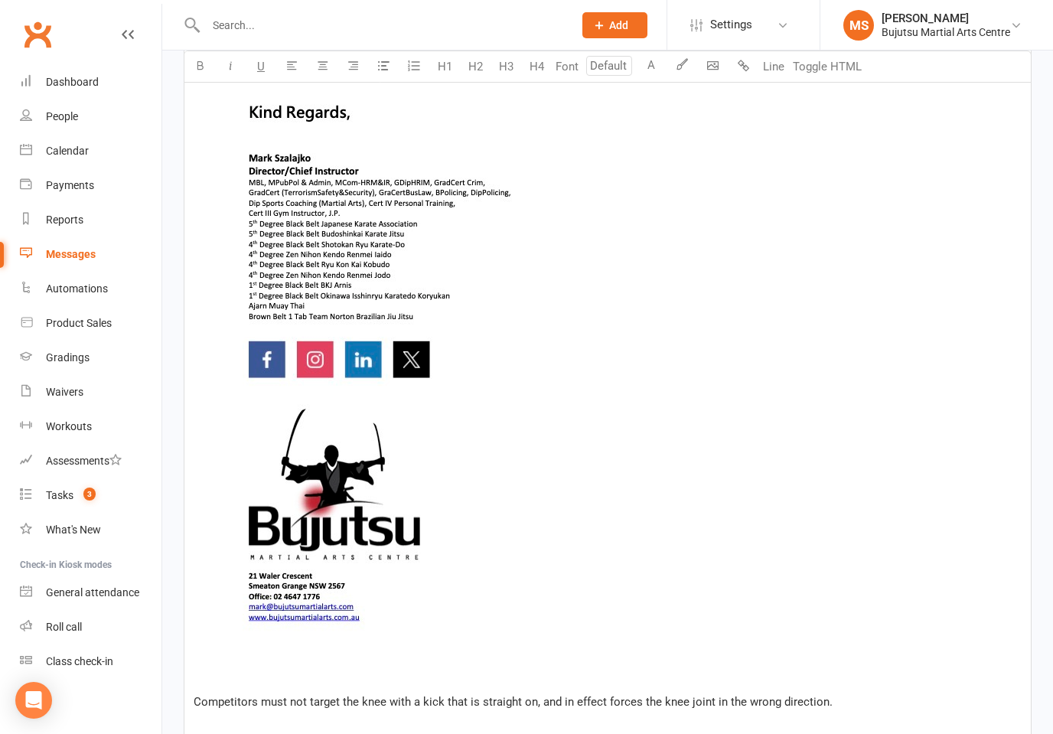
click at [411, 354] on img at bounding box center [421, 365] width 455 height 644
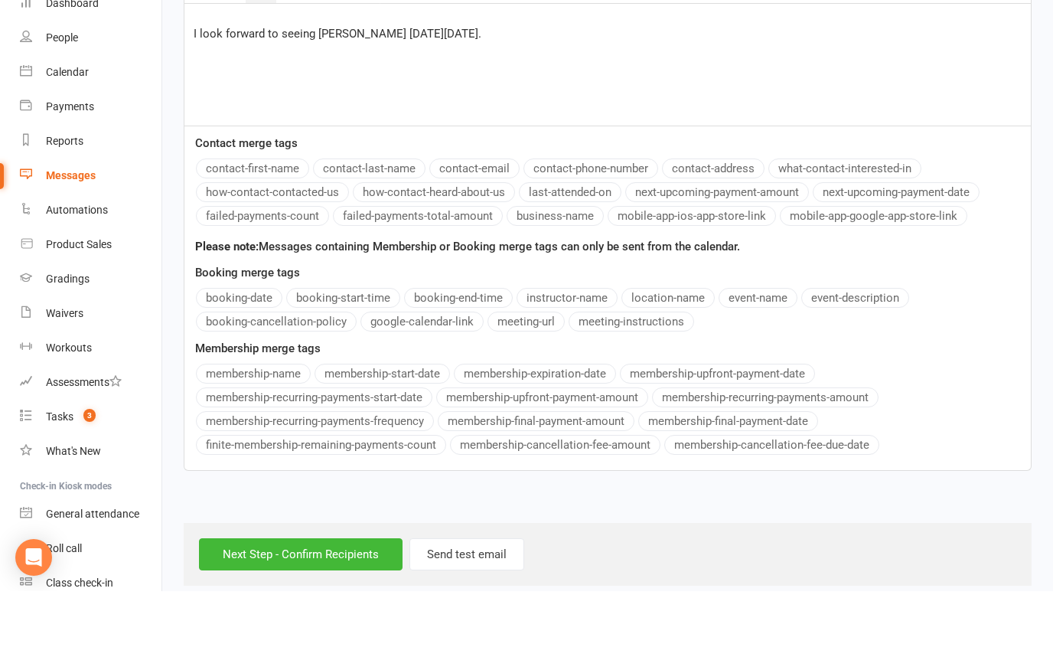
scroll to position [2083, 0]
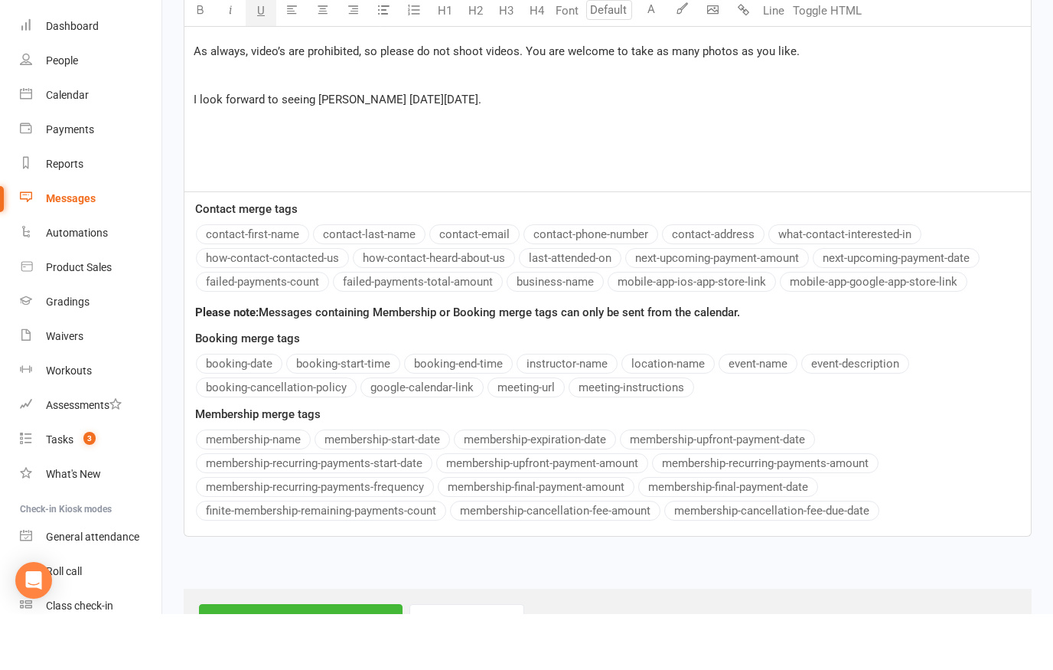
click at [224, 194] on p "﻿" at bounding box center [608, 203] width 828 height 18
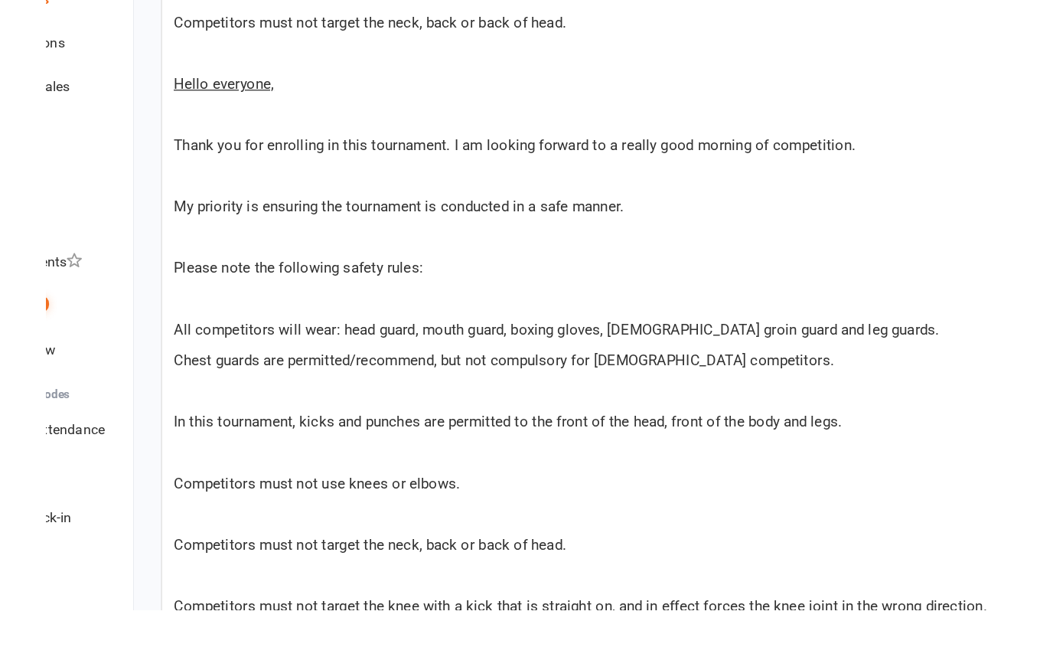
scroll to position [802, 0]
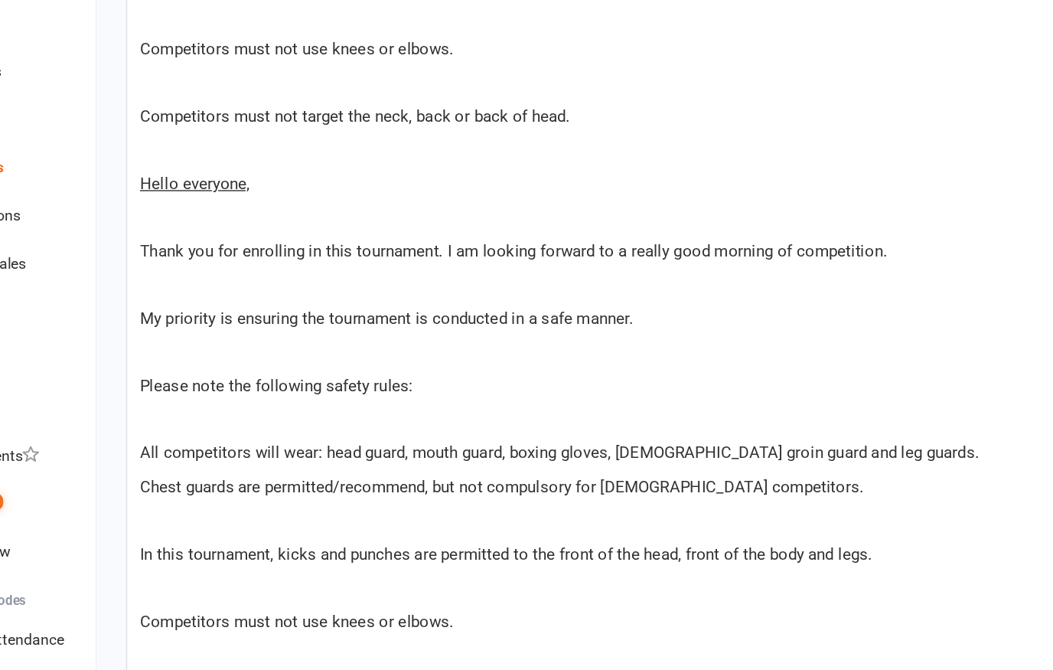
click at [194, 307] on span "Thank you for enrolling in this tournament. I am looking forward to a really go…" at bounding box center [462, 314] width 536 height 14
click at [194, 305] on p "Thank you for enrolling in this tournament. I am looking forward to a really go…" at bounding box center [608, 314] width 828 height 18
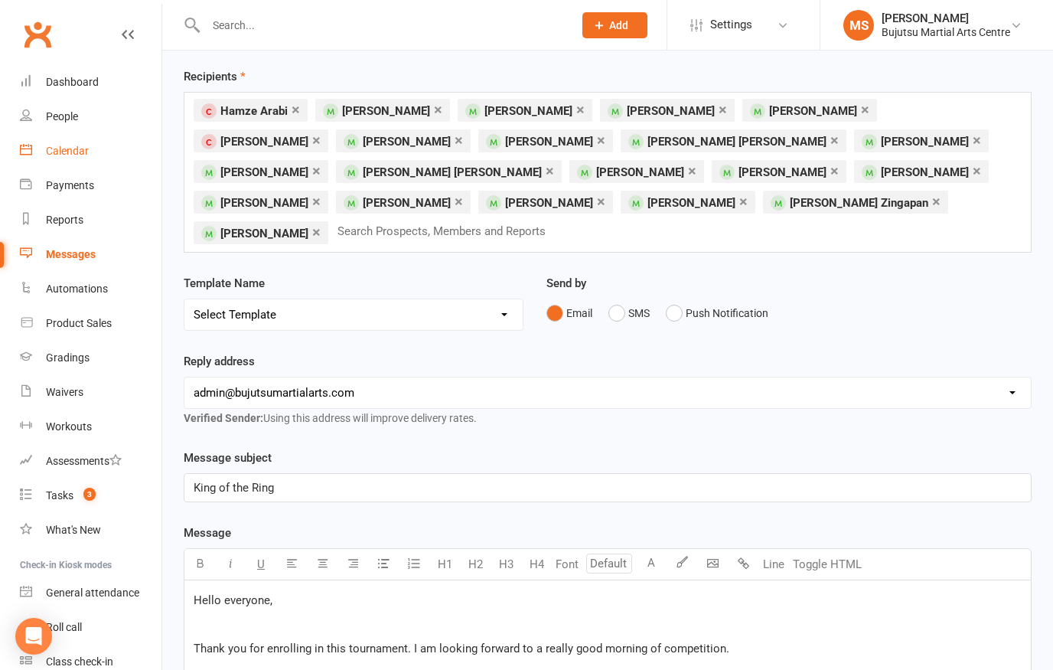
scroll to position [57, 0]
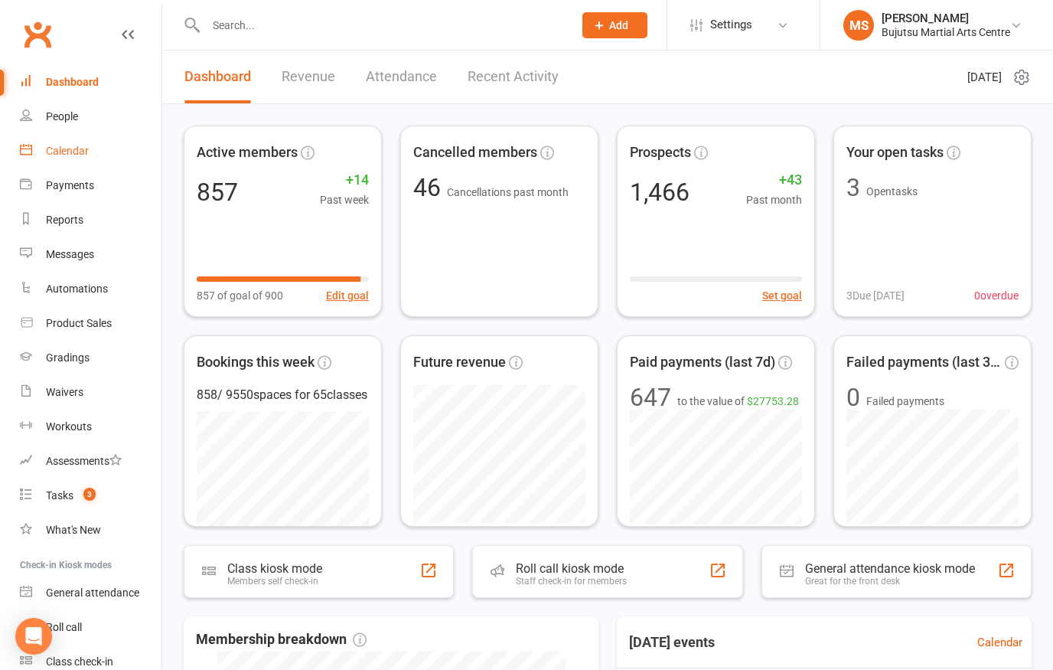
click at [73, 152] on div "Calendar" at bounding box center [67, 151] width 43 height 12
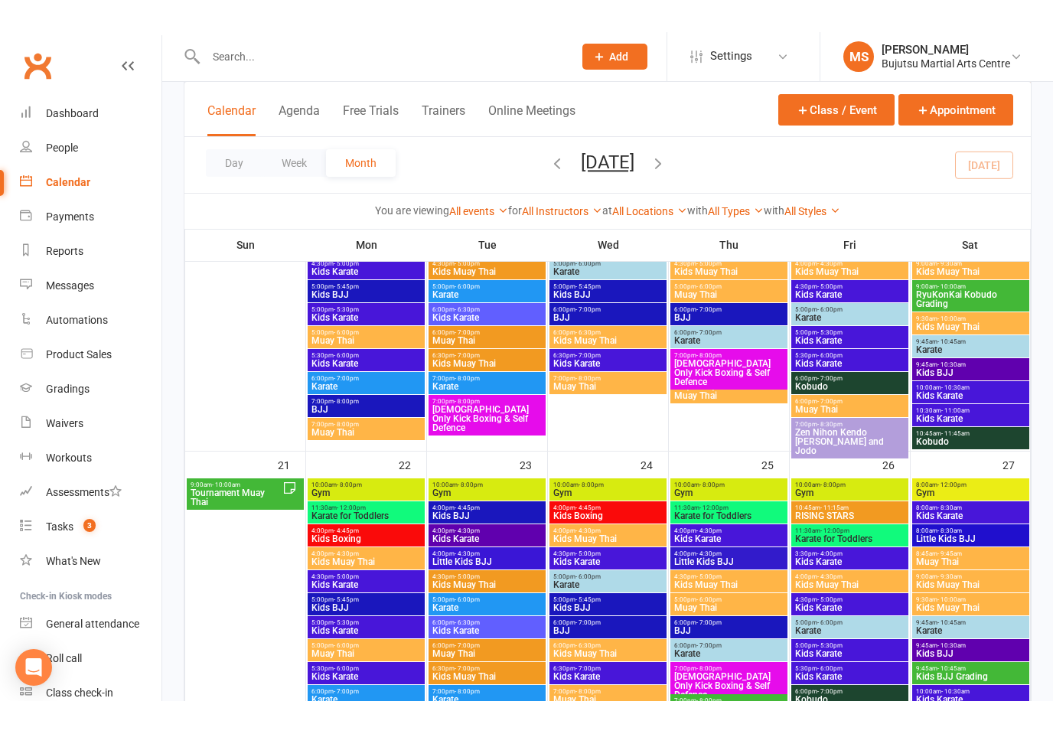
scroll to position [781, 0]
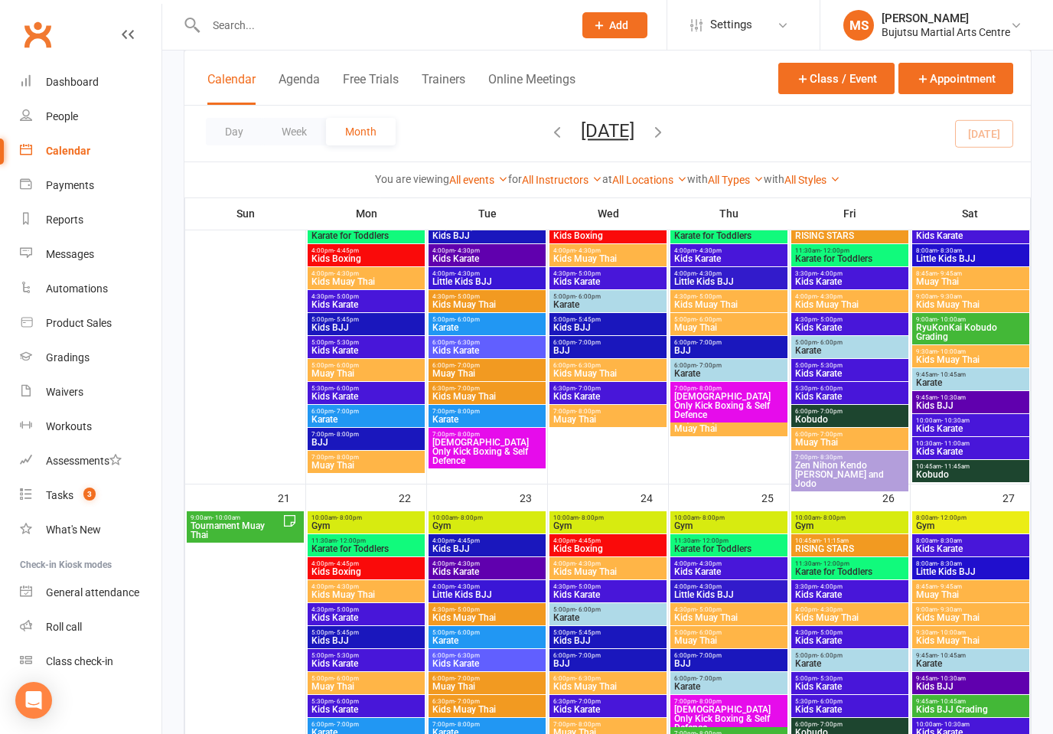
click at [234, 527] on span "Tournament Muay Thai" at bounding box center [236, 530] width 93 height 18
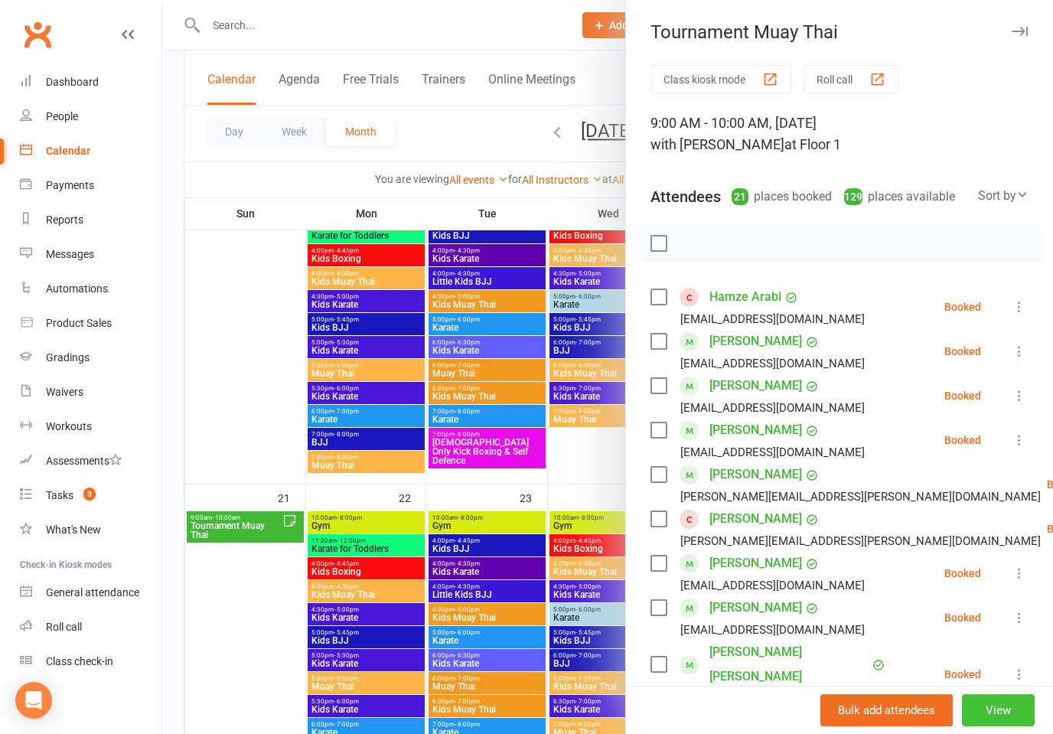
click at [1015, 669] on button "View" at bounding box center [998, 710] width 73 height 32
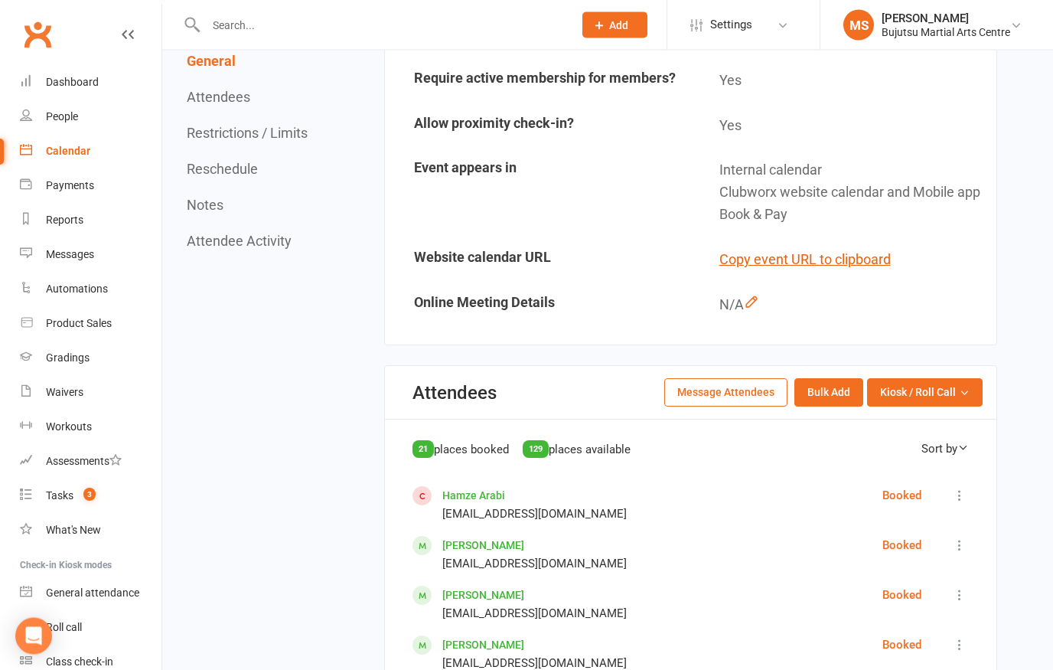
scroll to position [394, 0]
click at [744, 387] on button "Message Attendees" at bounding box center [725, 392] width 123 height 28
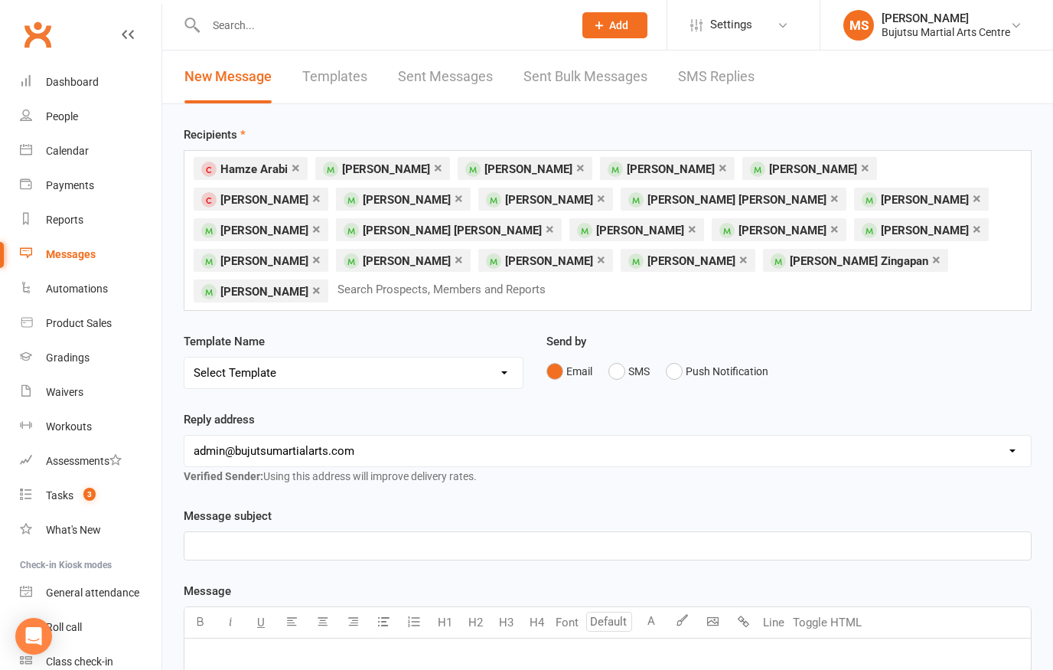
click at [338, 532] on div "﻿" at bounding box center [607, 546] width 847 height 28
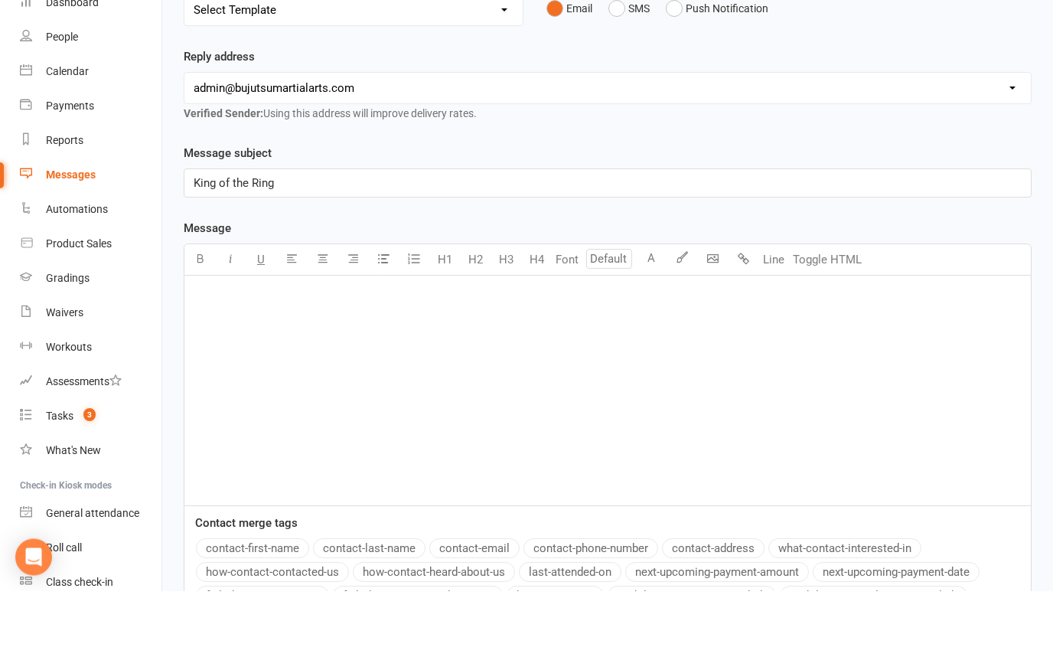
scroll to position [295, 0]
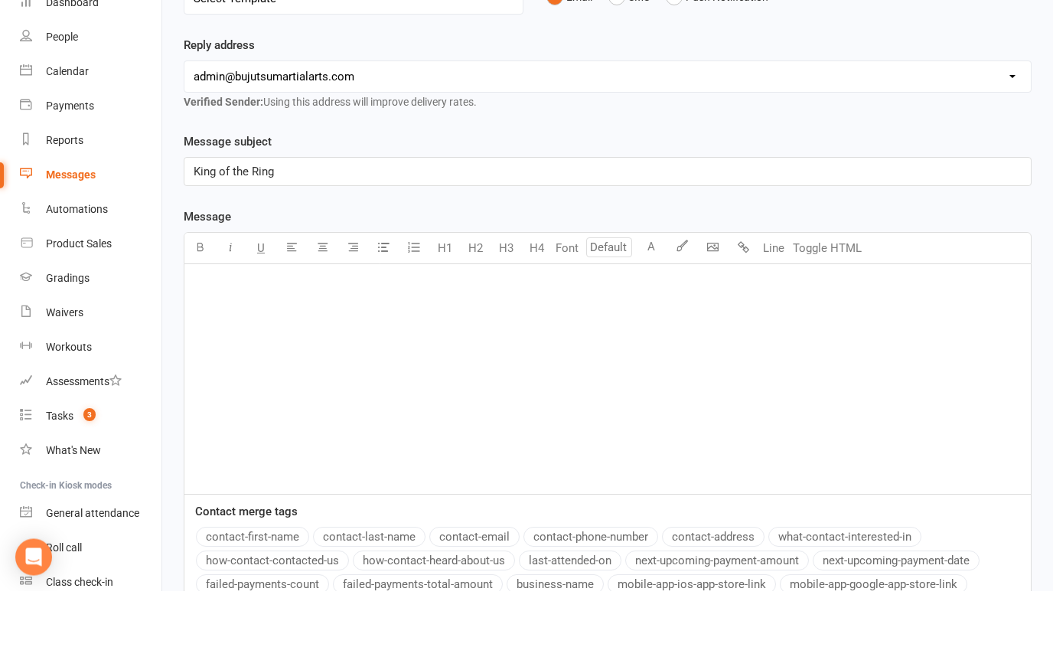
click at [315, 344] on div "﻿" at bounding box center [607, 459] width 847 height 230
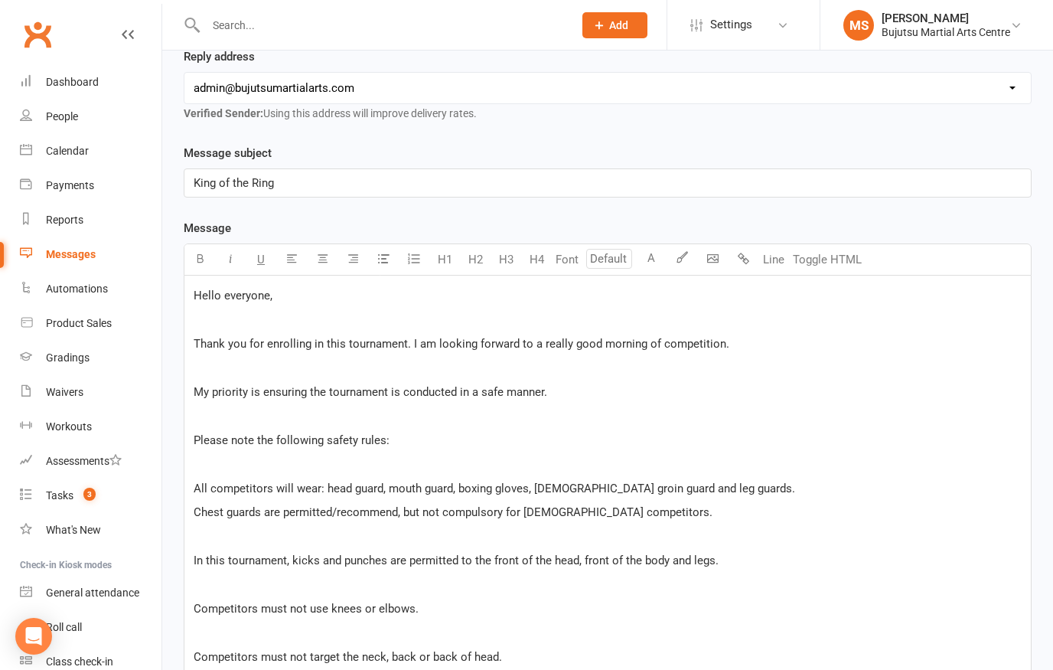
scroll to position [360, 0]
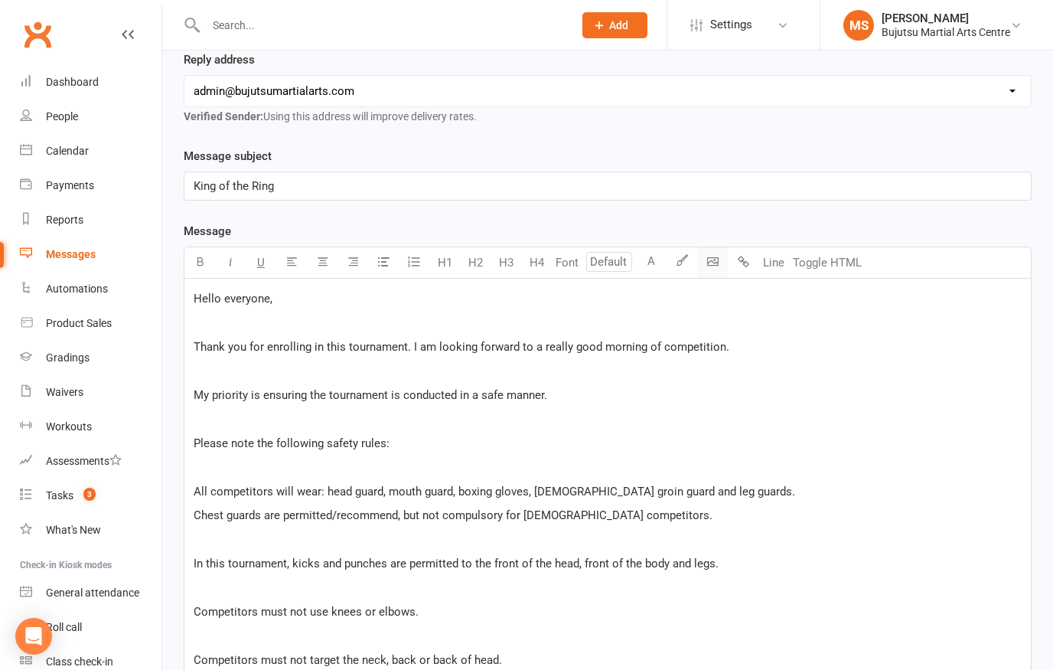
click at [716, 247] on button "button" at bounding box center [712, 262] width 31 height 31
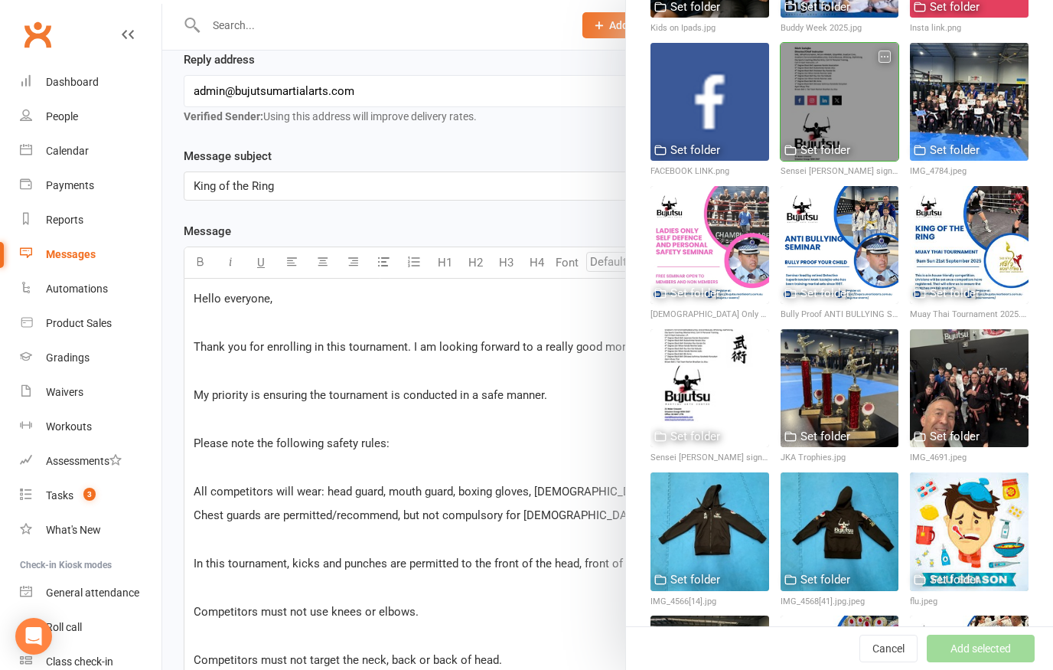
scroll to position [440, 0]
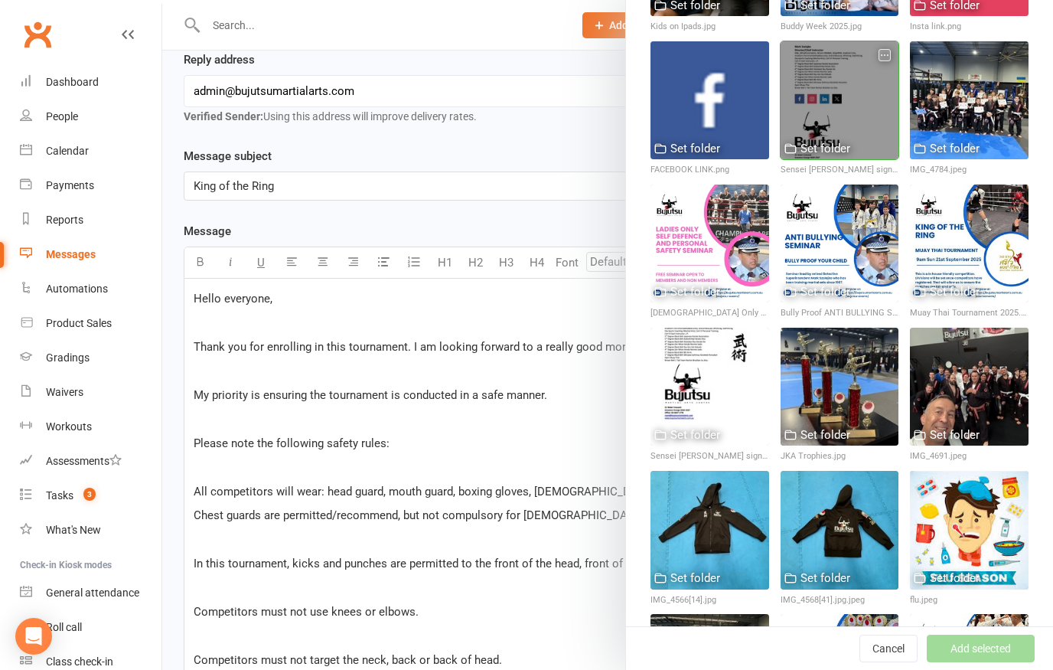
click at [889, 51] on icon "button" at bounding box center [884, 55] width 11 height 11
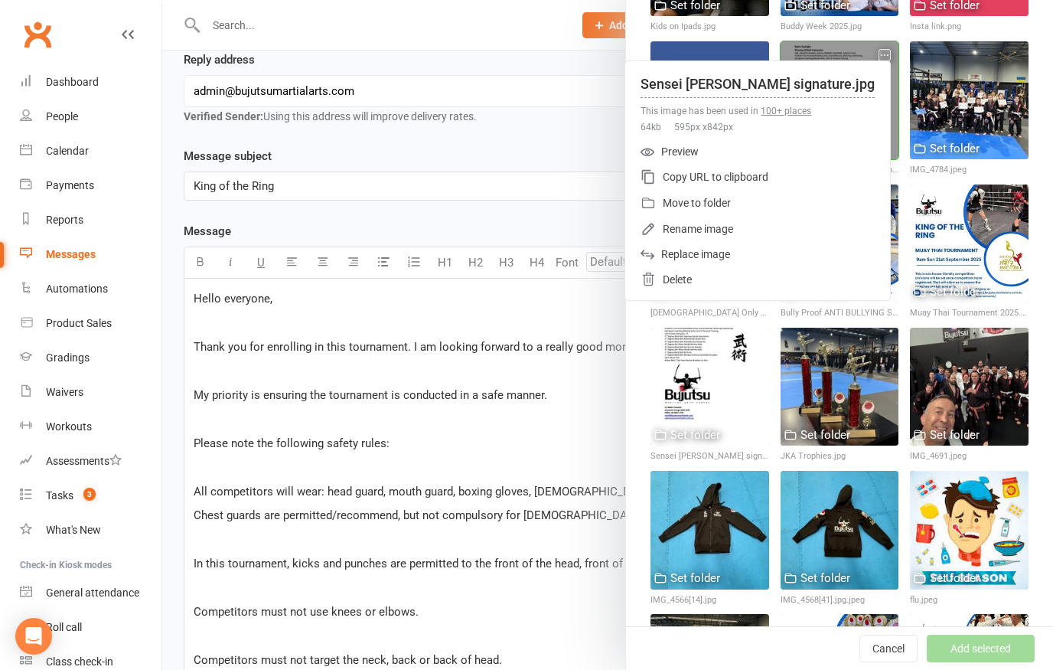
click at [852, 62] on div "Sensei [PERSON_NAME] signature.jpg" at bounding box center [758, 79] width 234 height 37
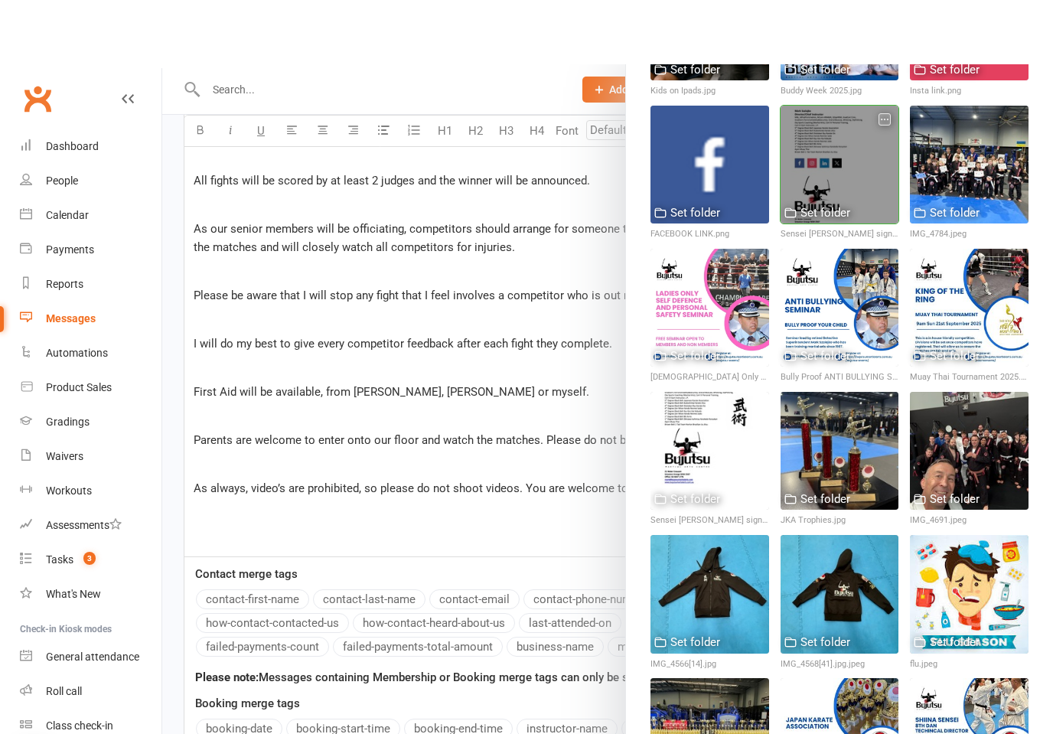
click at [243, 492] on div at bounding box center [607, 367] width 891 height 734
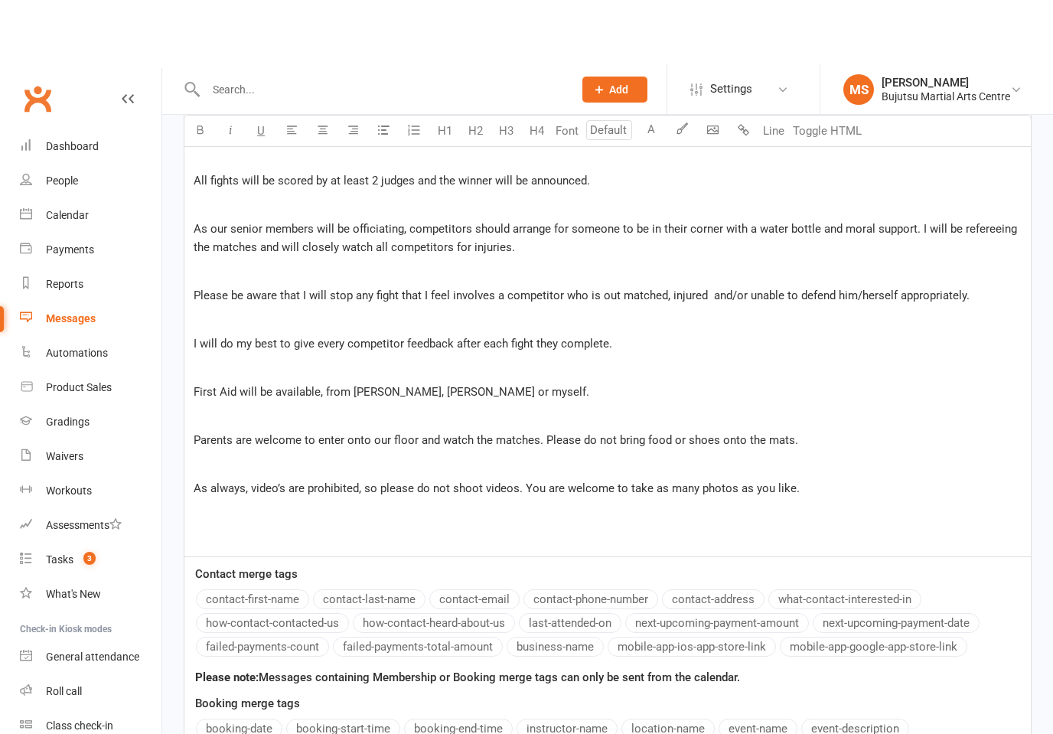
scroll to position [1787, 0]
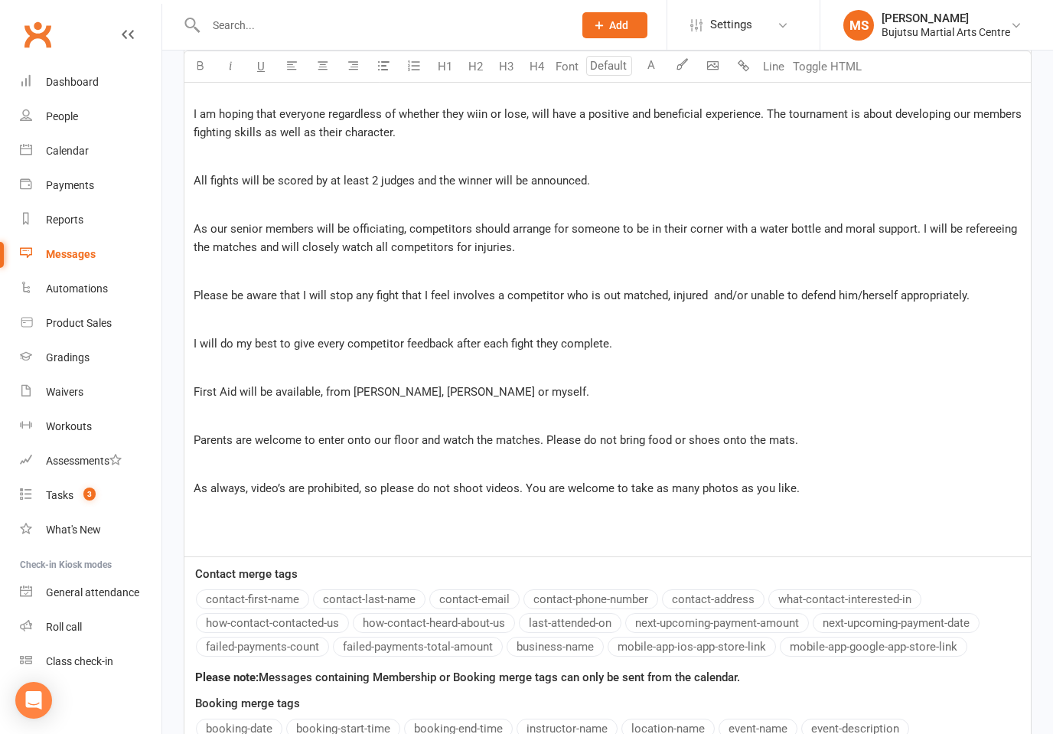
click at [223, 527] on p "﻿" at bounding box center [608, 536] width 828 height 18
click at [718, 62] on icon "button" at bounding box center [712, 65] width 11 height 11
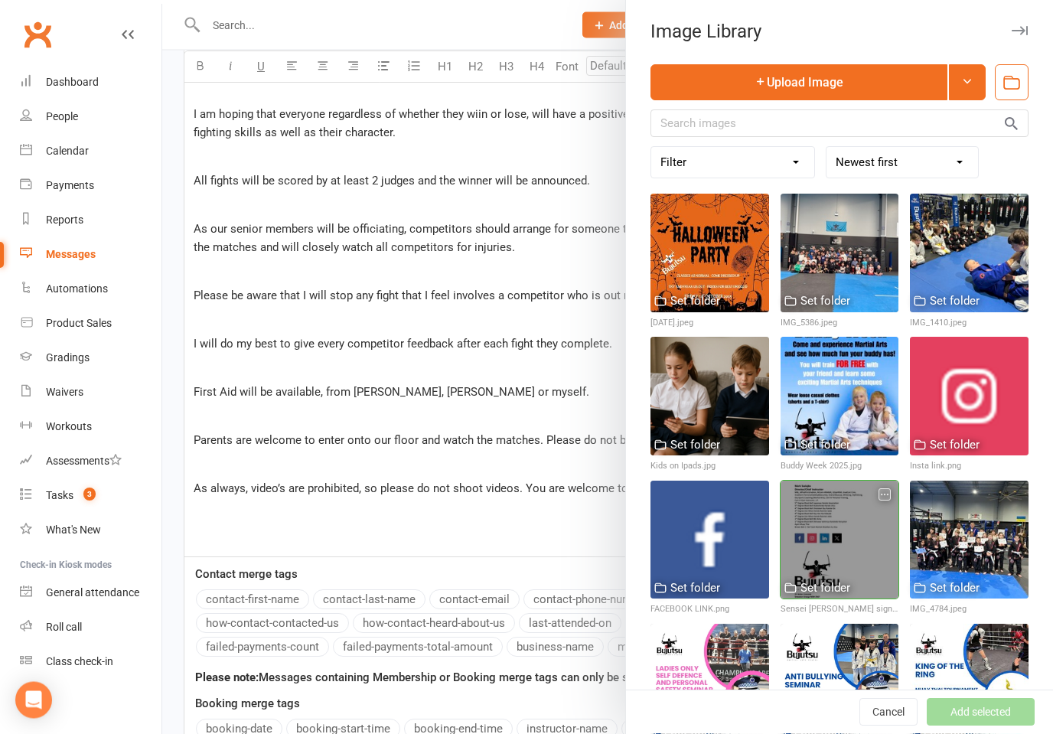
scroll to position [1787, 0]
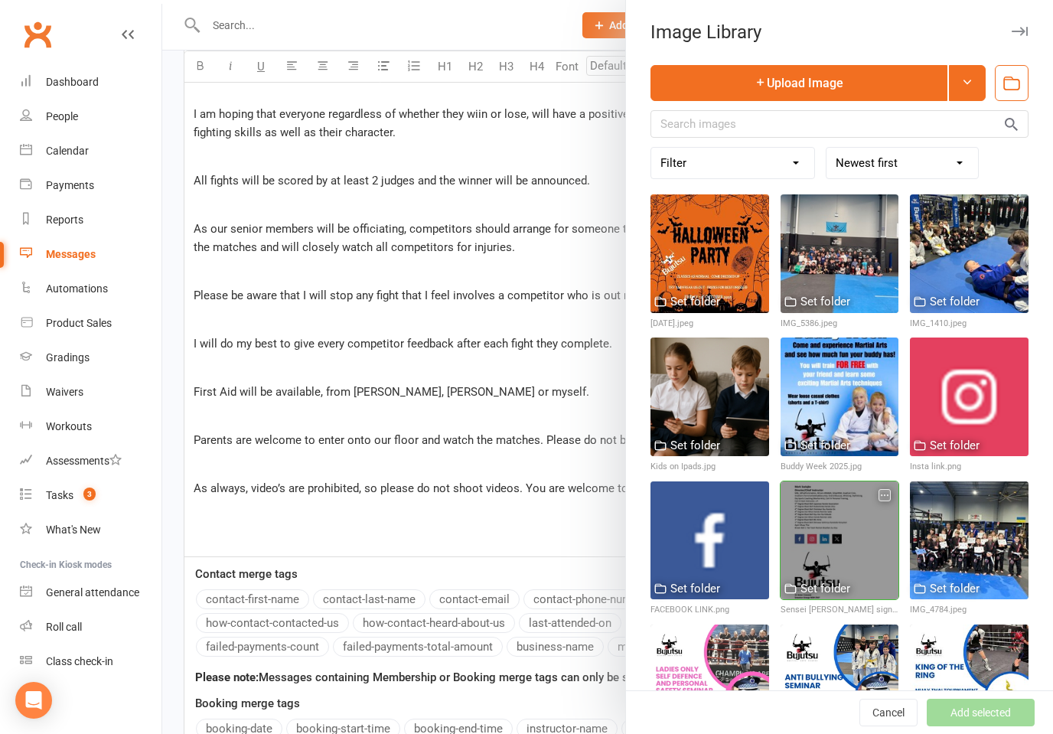
click at [880, 508] on div at bounding box center [840, 540] width 119 height 119
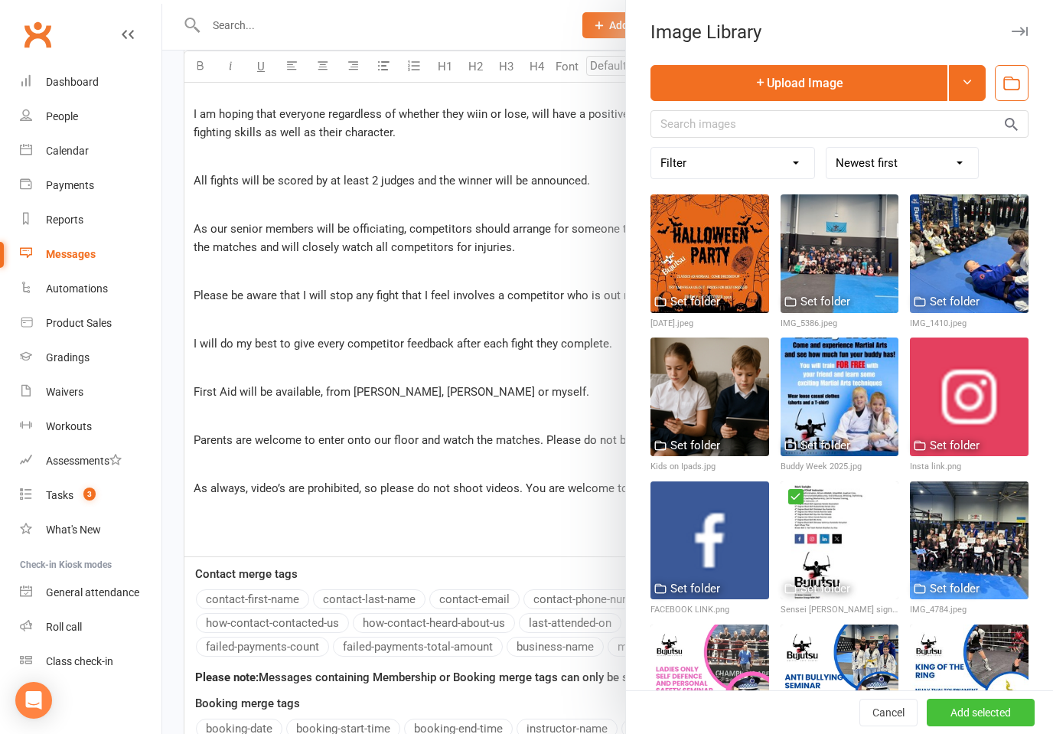
click at [990, 669] on button "Add selected" at bounding box center [981, 713] width 108 height 28
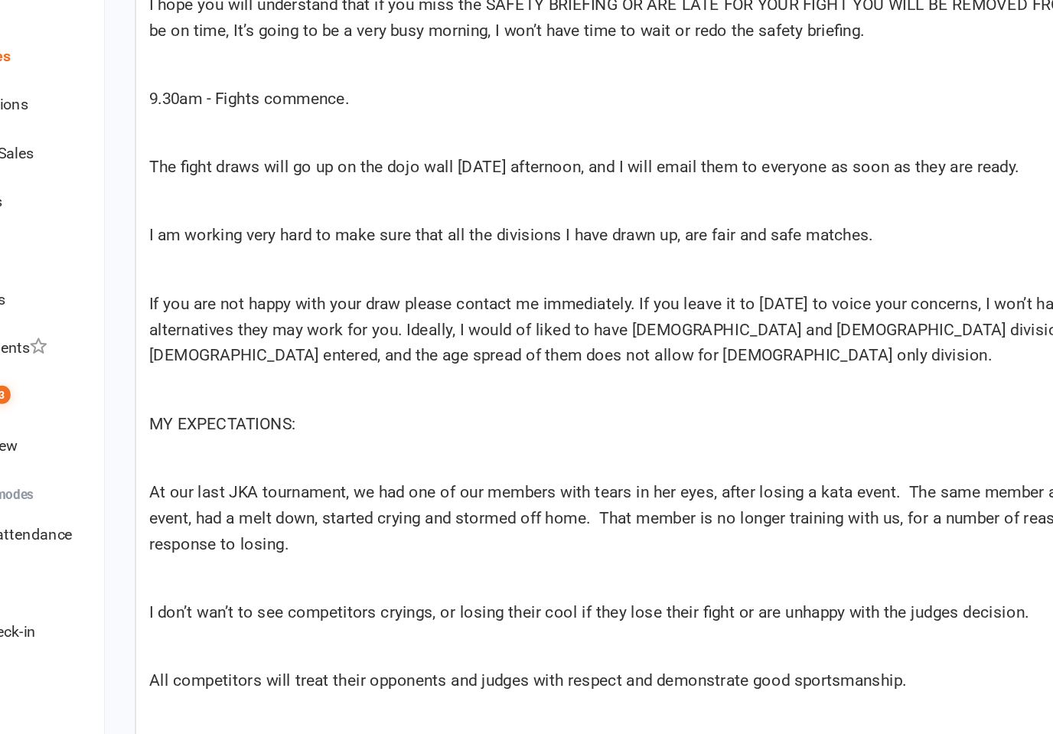
scroll to position [1109, 0]
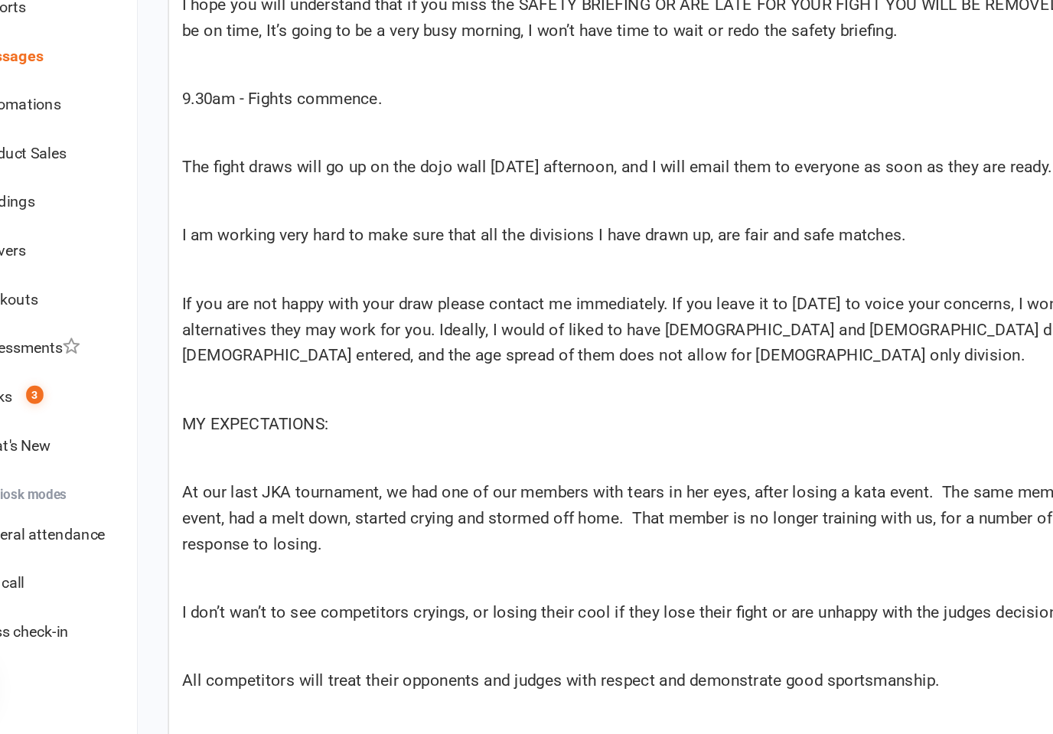
click at [209, 553] on p "At our last JKA tournament, we had one of our members with tears in her eyes, a…" at bounding box center [608, 580] width 828 height 55
click at [194, 553] on p "At our last JKA tournament, we had one of our members with tears in her eyes, a…" at bounding box center [608, 580] width 828 height 55
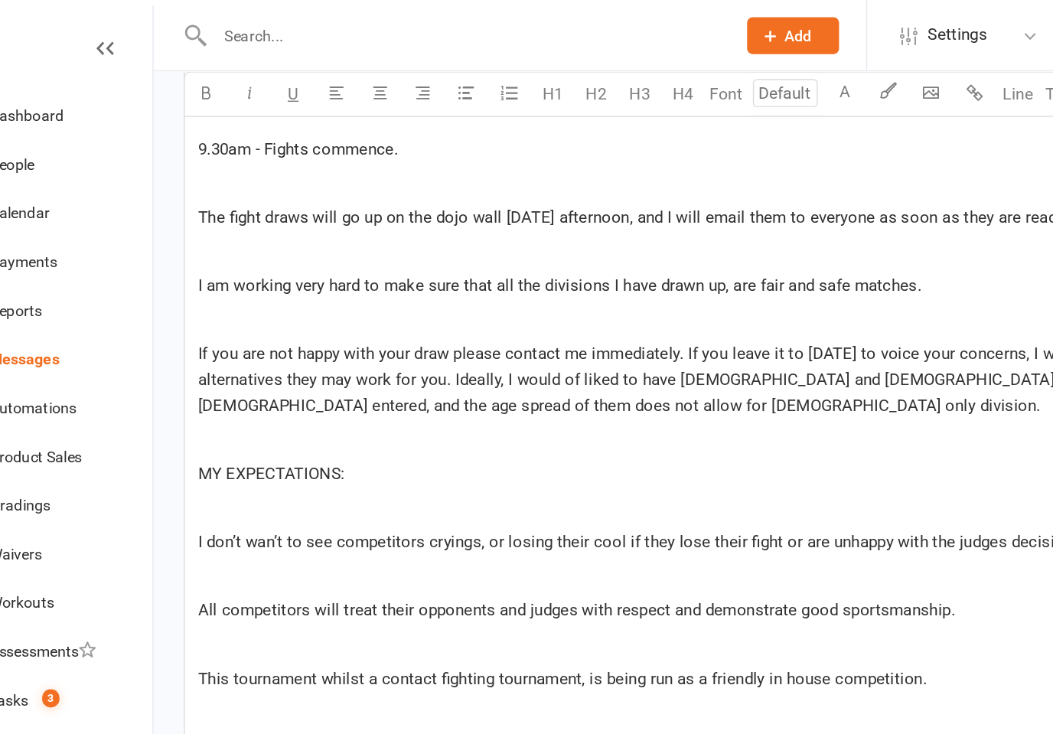
scroll to position [1284, 0]
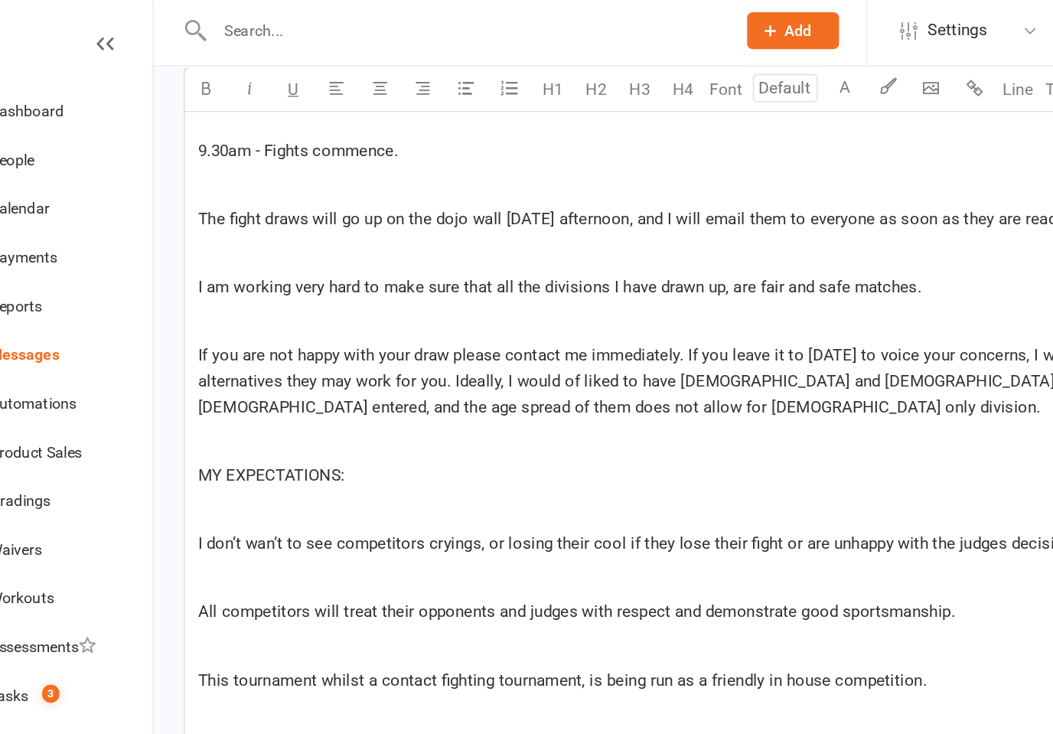
click at [194, 355] on p "﻿" at bounding box center [608, 364] width 828 height 18
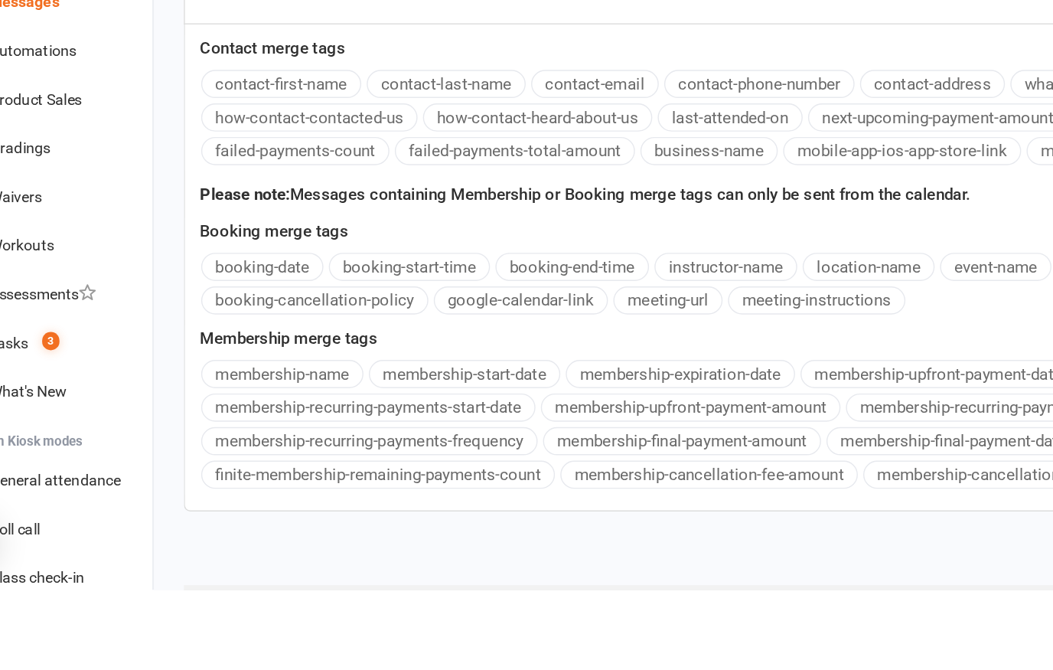
scroll to position [2745, 0]
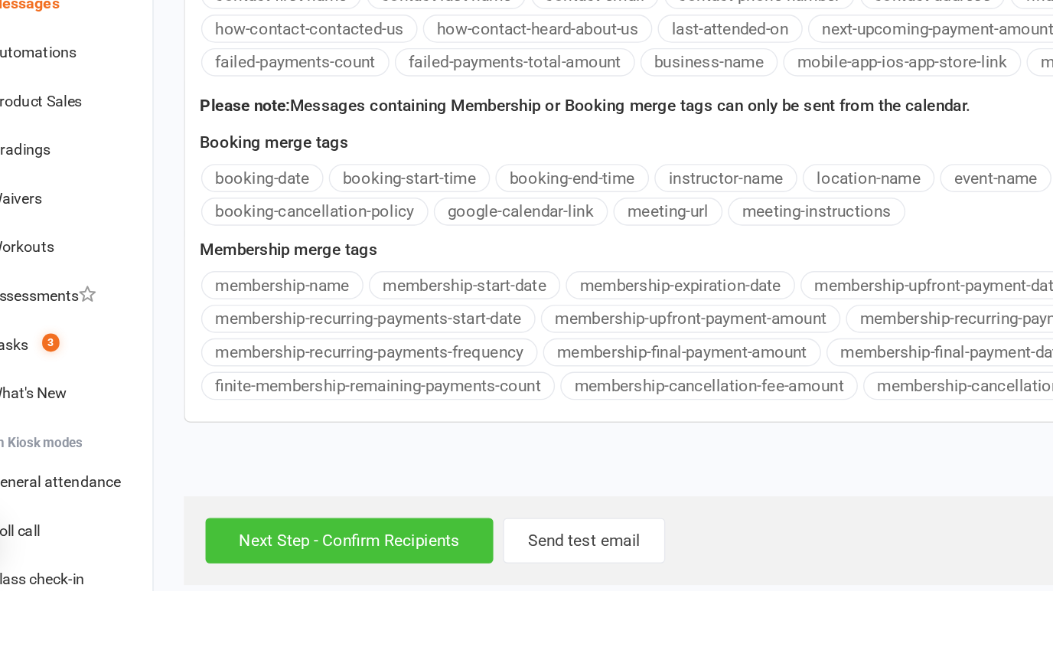
click at [298, 618] on input "Next Step - Confirm Recipients" at bounding box center [301, 634] width 204 height 32
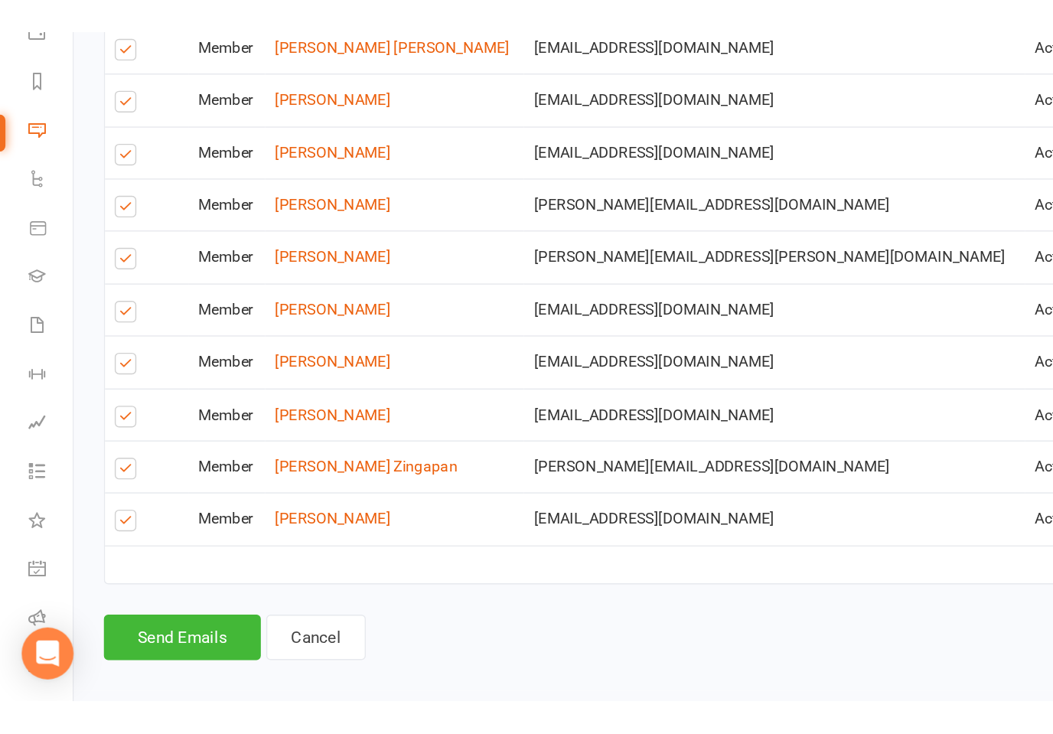
scroll to position [2885, 0]
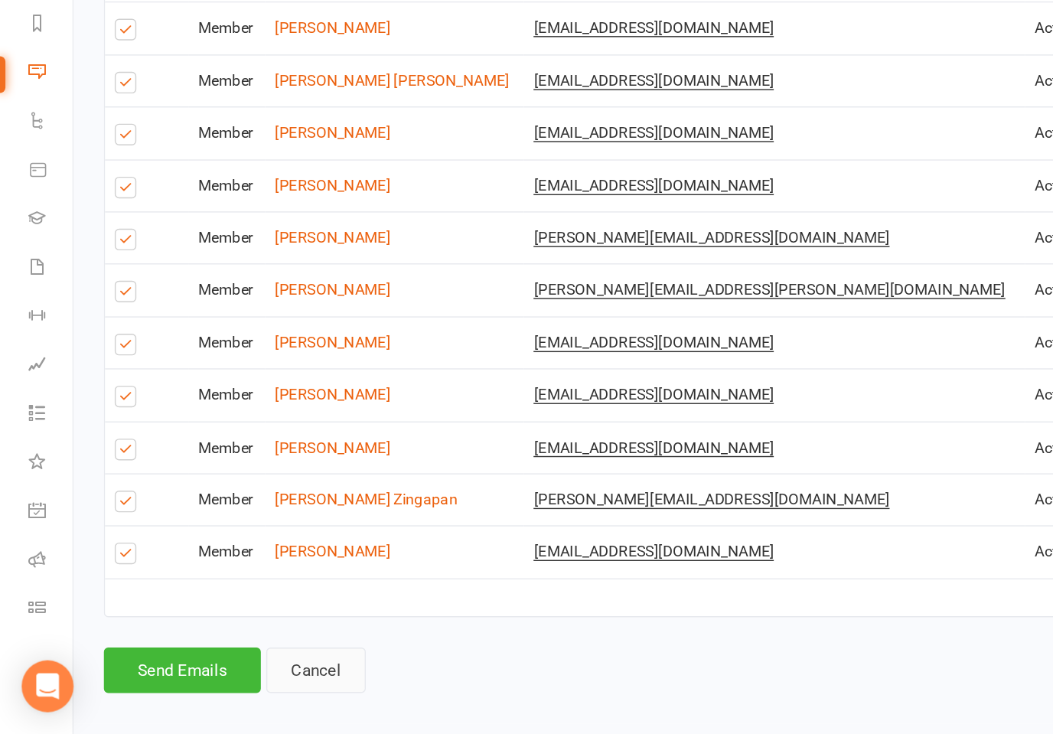
click at [217, 669] on link "Cancel" at bounding box center [223, 689] width 70 height 32
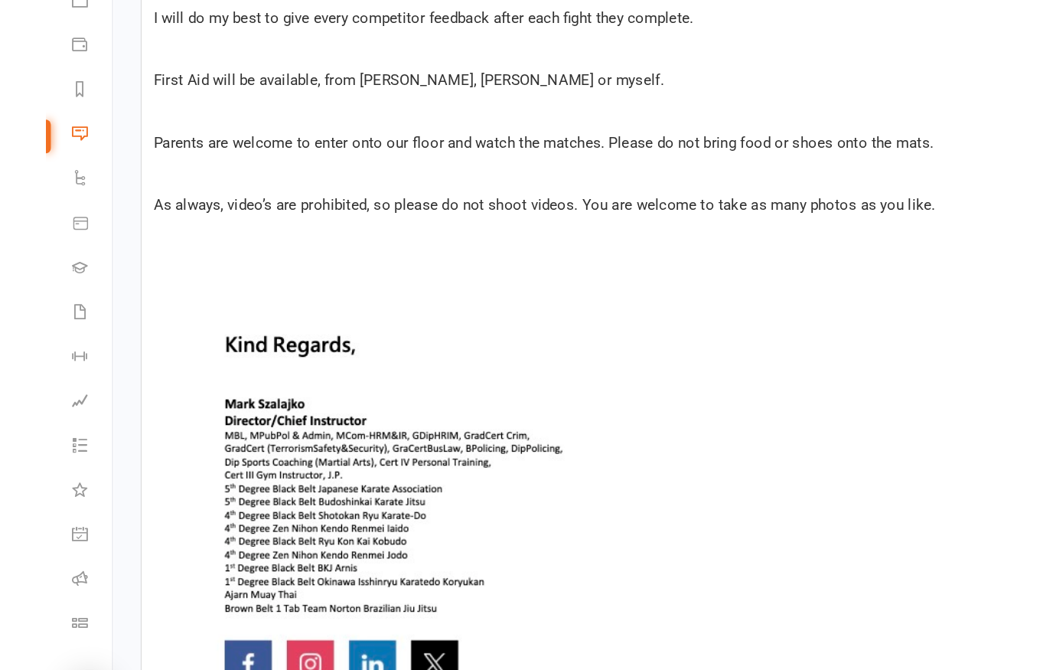
scroll to position [1897, 0]
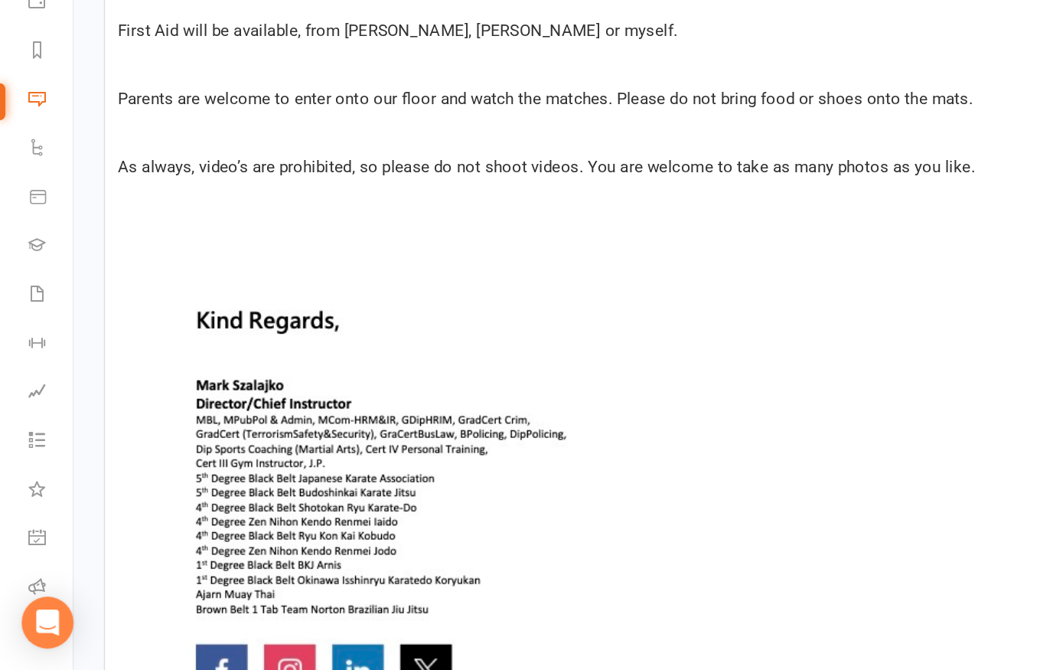
click at [138, 353] on img at bounding box center [310, 675] width 455 height 644
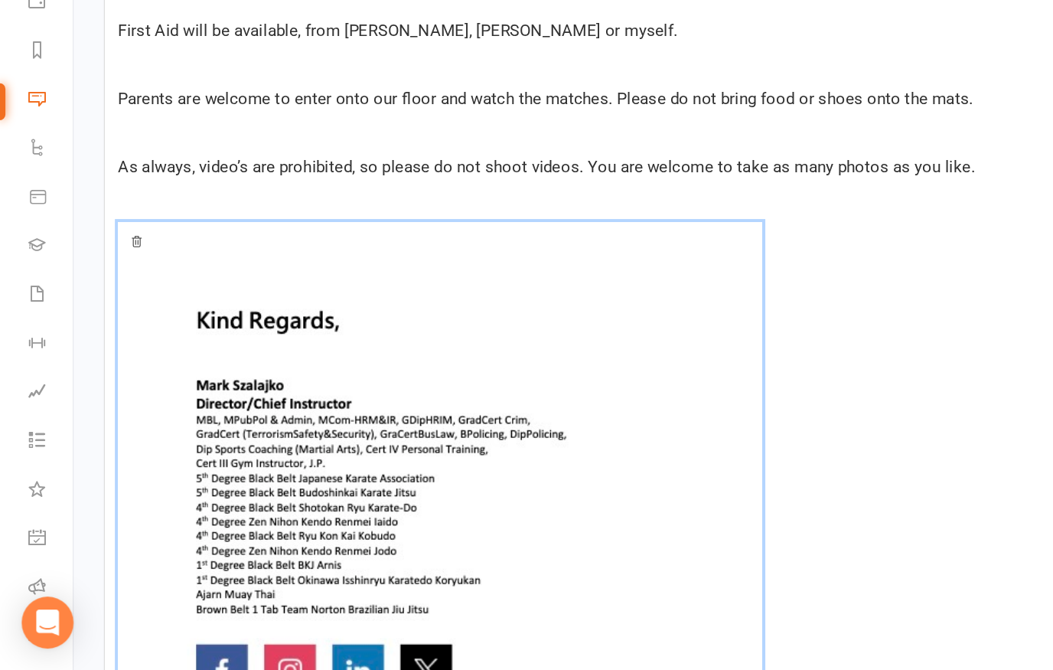
scroll to position [1896, 0]
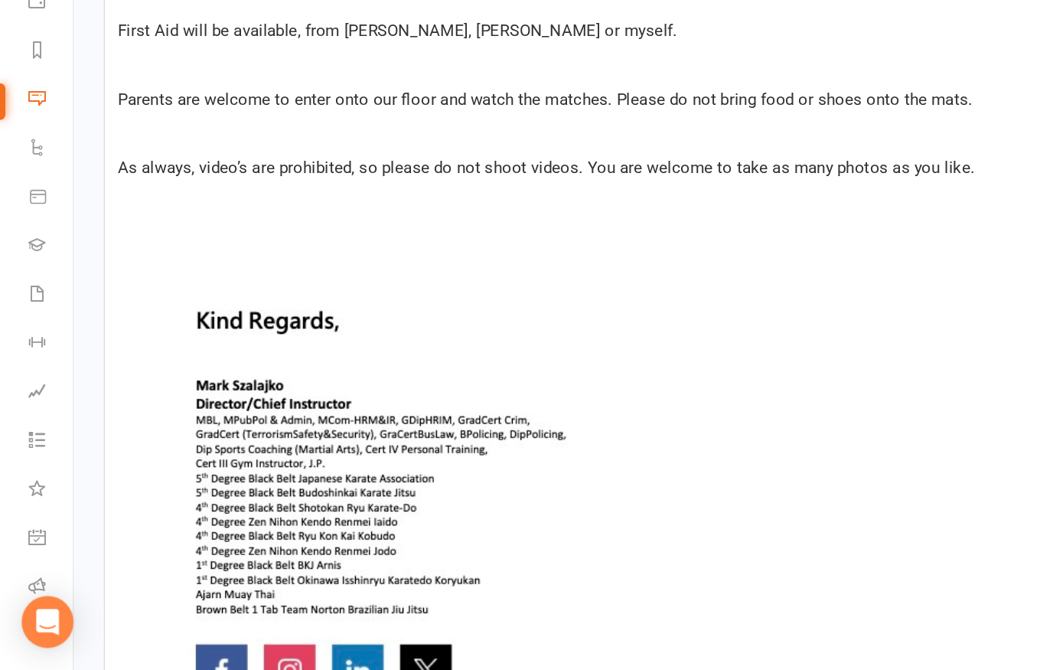
click at [702, 305] on p "As always, video’s are prohibited, so please do not shoot videos. You are welco…" at bounding box center [552, 314] width 938 height 18
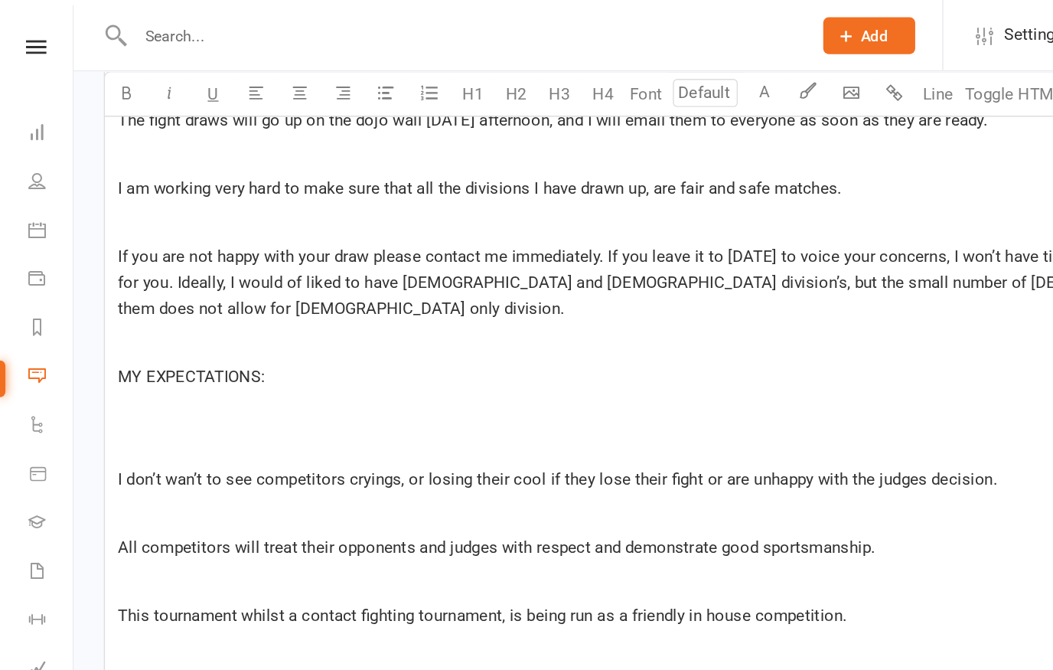
scroll to position [1352, 0]
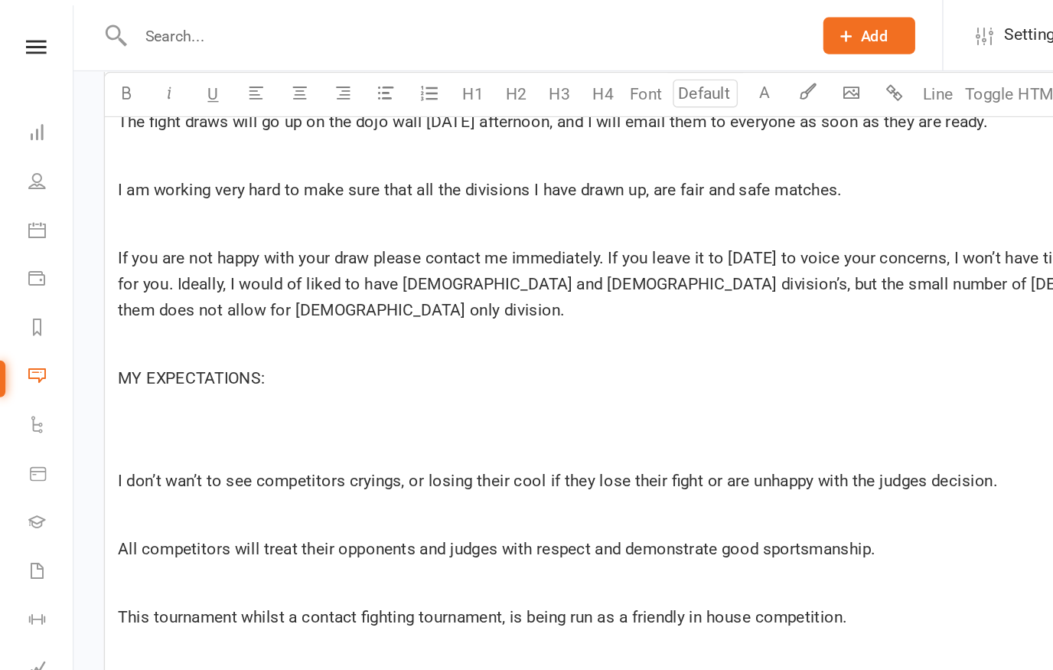
click at [145, 306] on p at bounding box center [552, 315] width 938 height 18
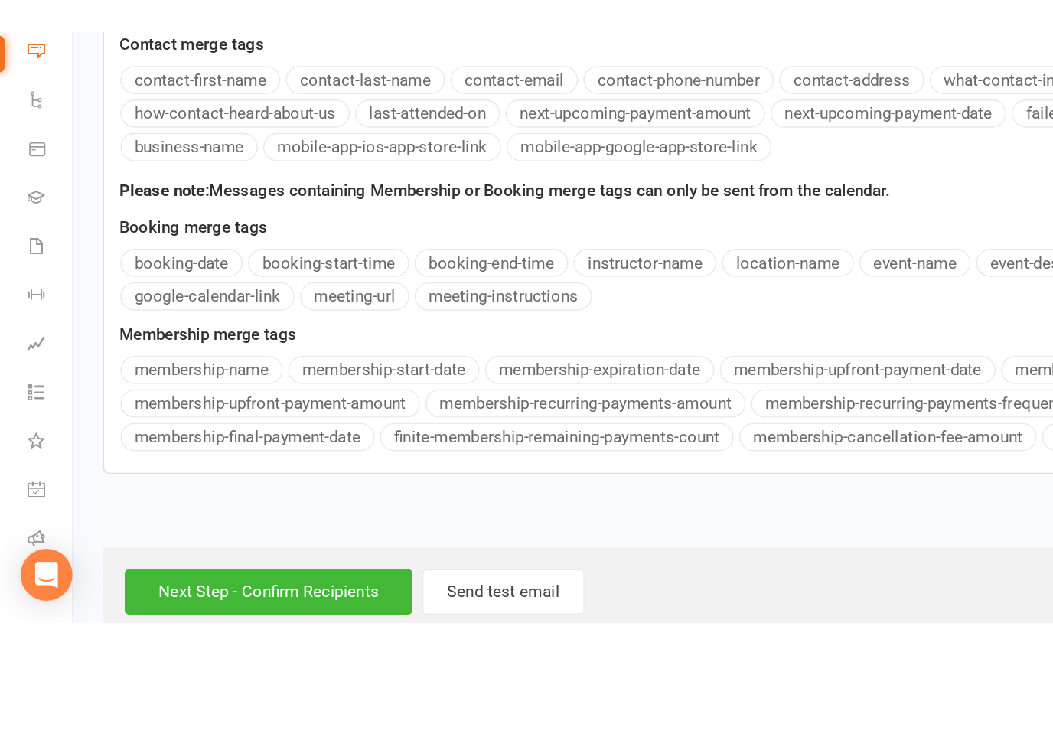
scroll to position [2626, 0]
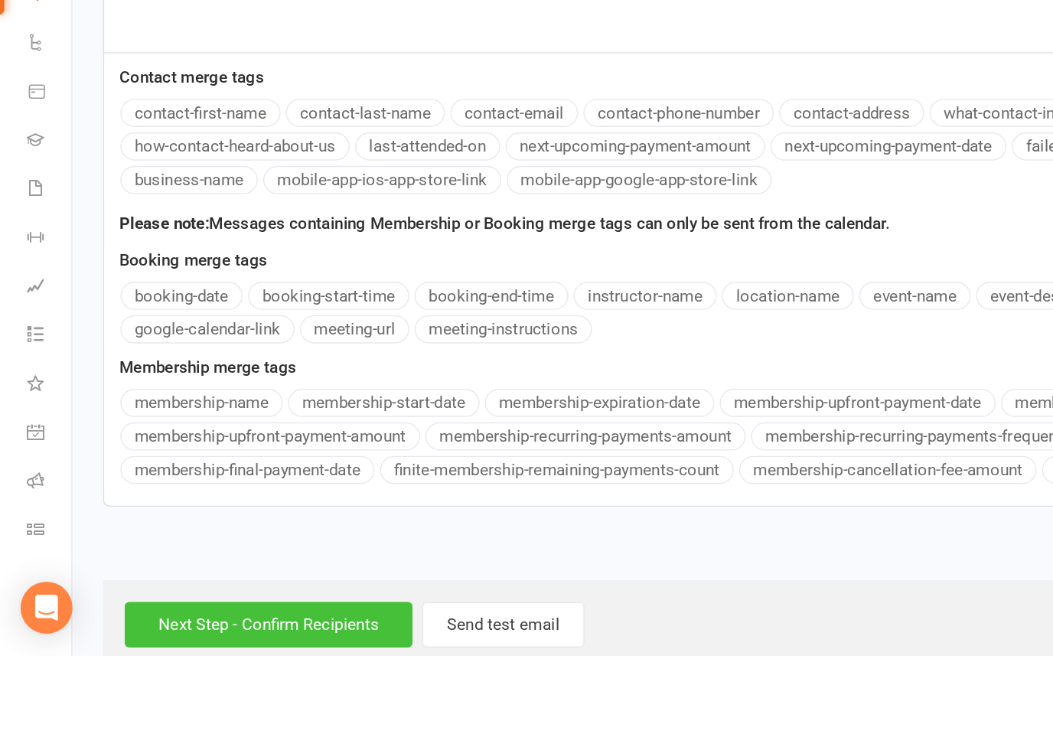
click at [251, 669] on input "Next Step - Confirm Recipients" at bounding box center [191, 713] width 204 height 32
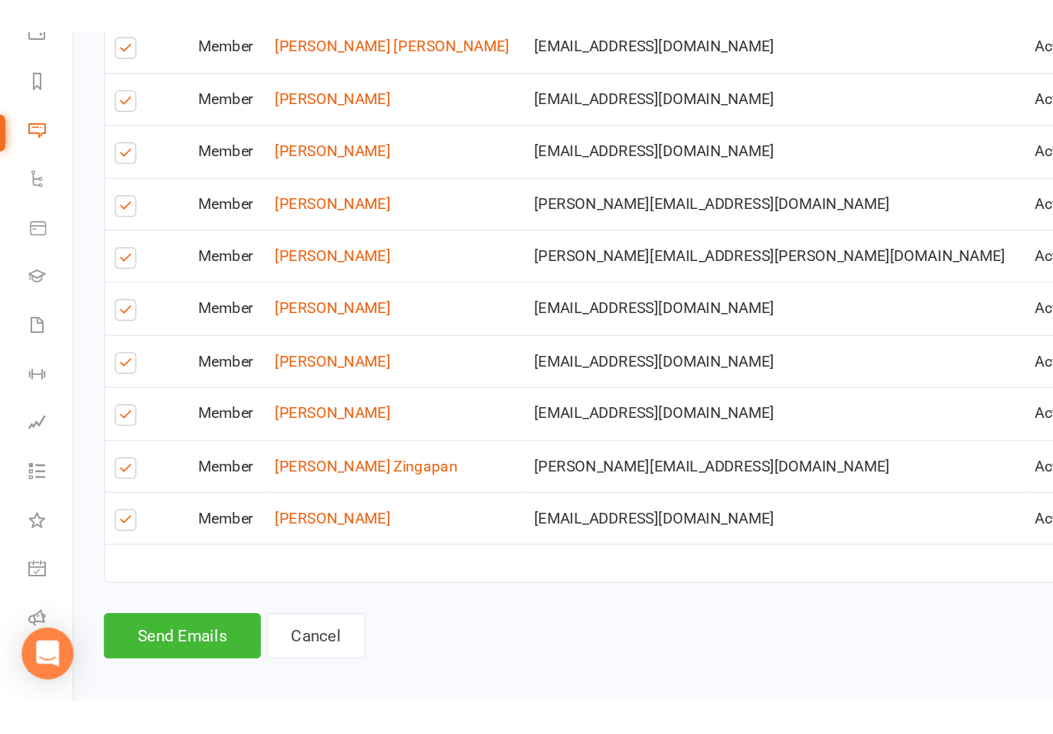
scroll to position [2909, 0]
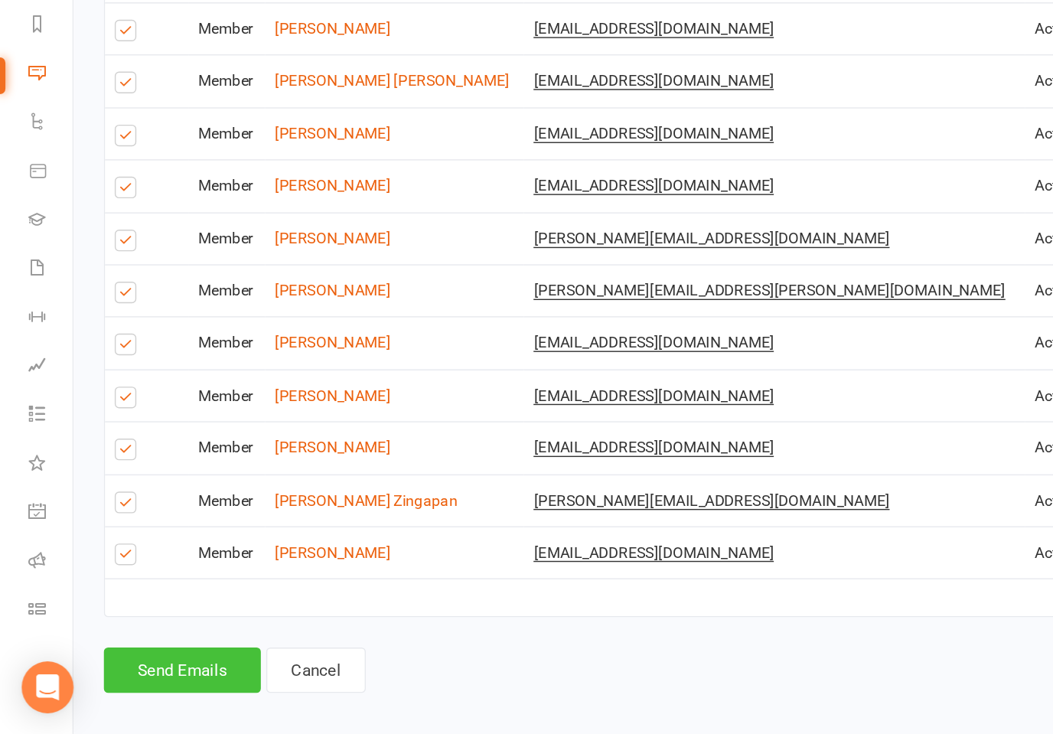
click at [126, 669] on button "Send Emails" at bounding box center [128, 688] width 111 height 32
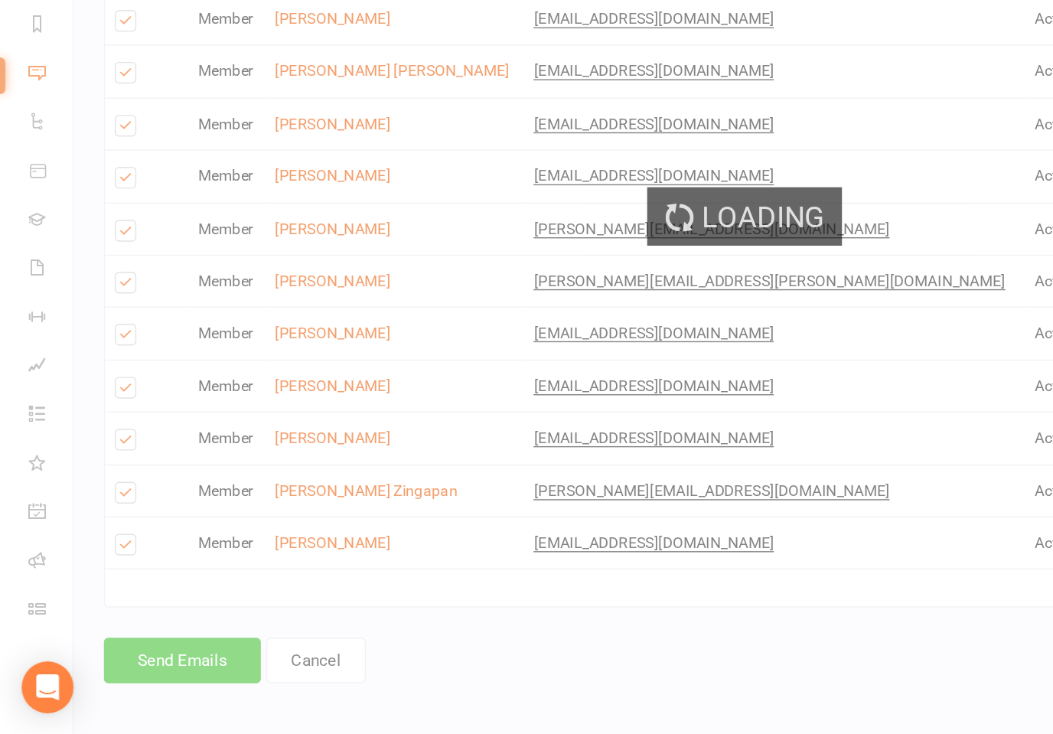
scroll to position [2902, 0]
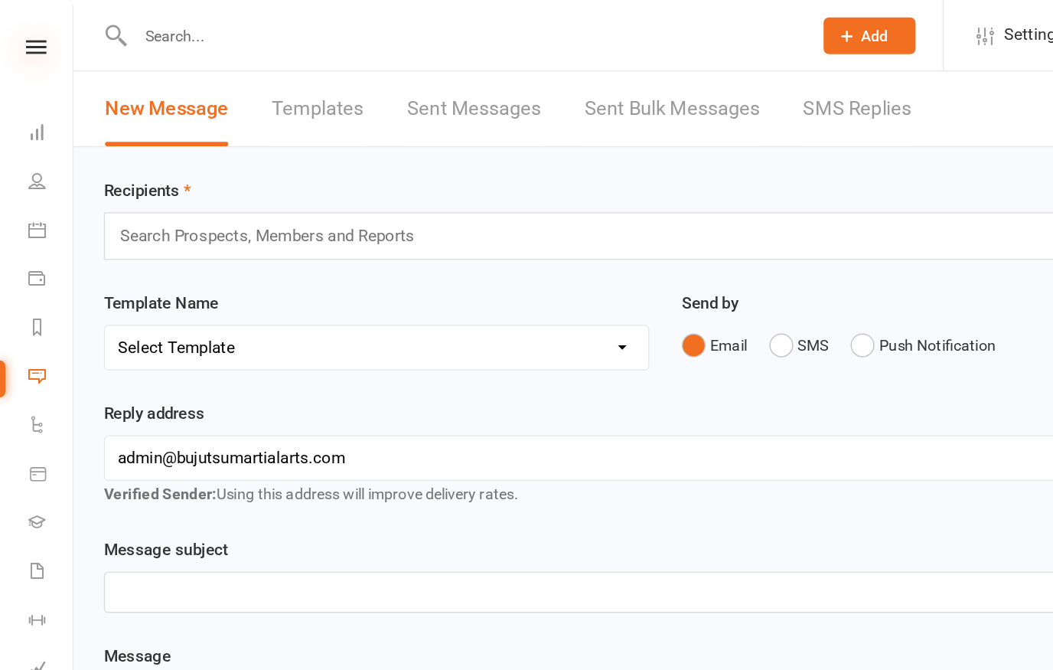
click at [28, 36] on icon at bounding box center [25, 33] width 15 height 10
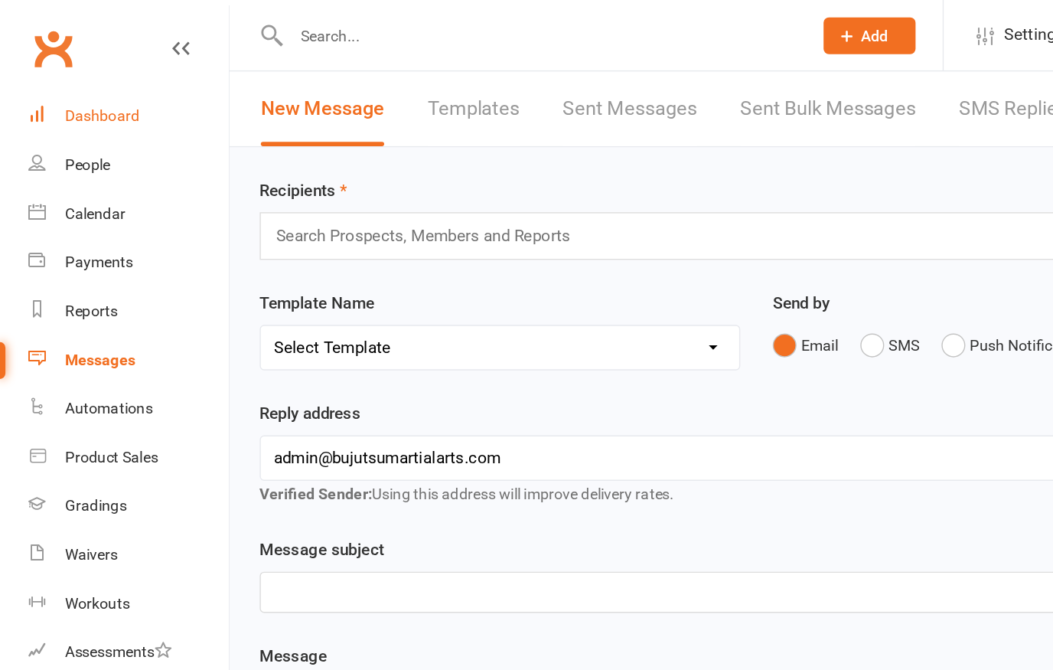
click at [70, 90] on link "Dashboard" at bounding box center [91, 82] width 142 height 34
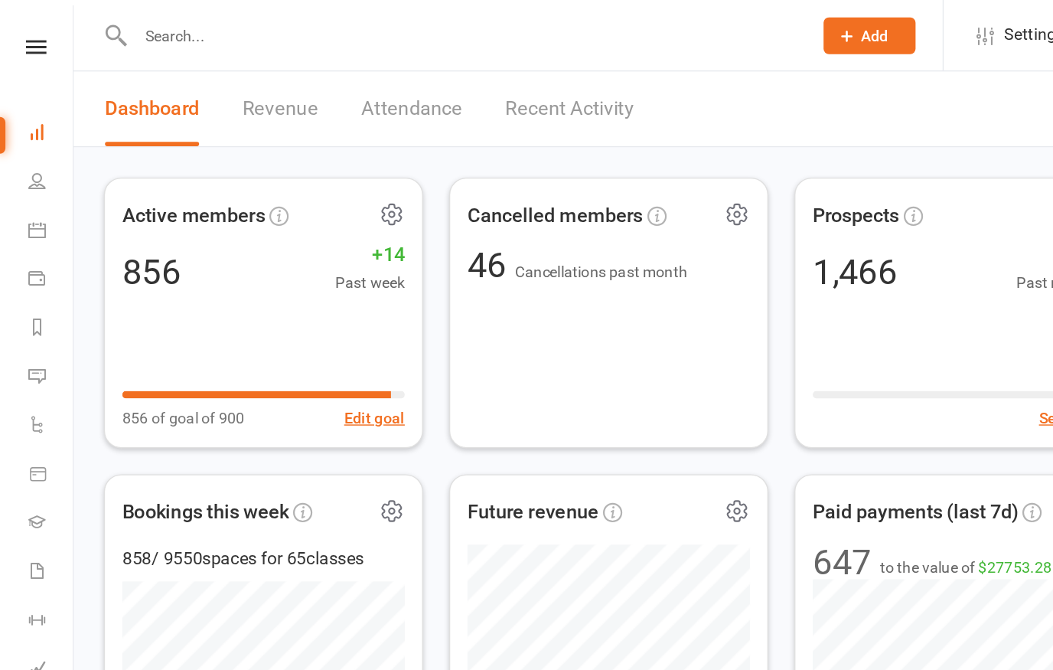
click at [421, 87] on link "Recent Activity" at bounding box center [402, 77] width 91 height 53
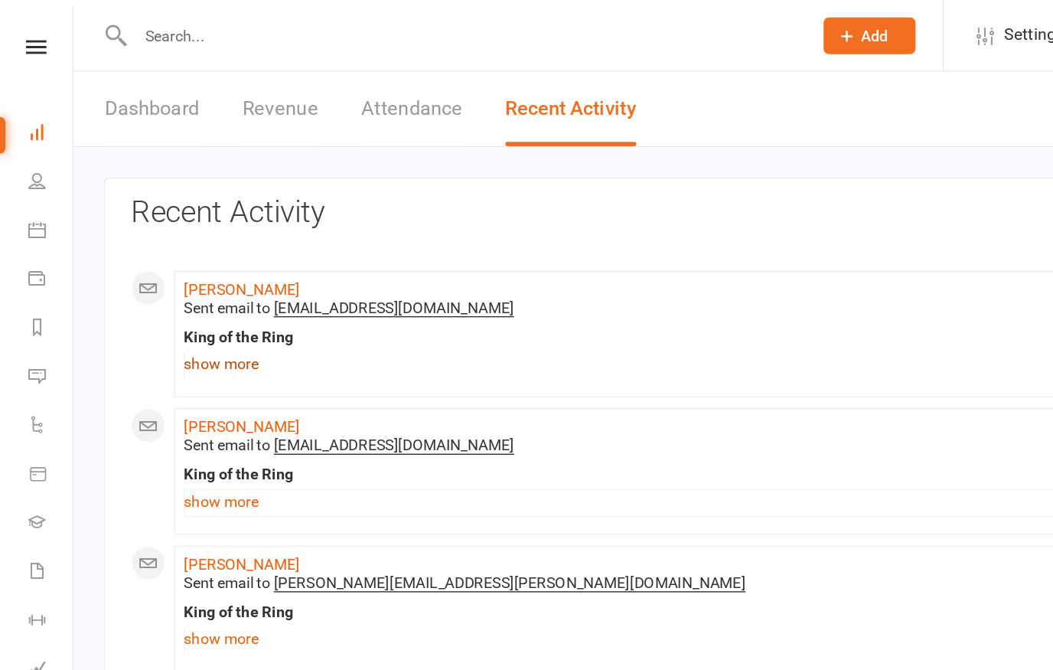
click at [170, 260] on link "show more" at bounding box center [542, 256] width 825 height 21
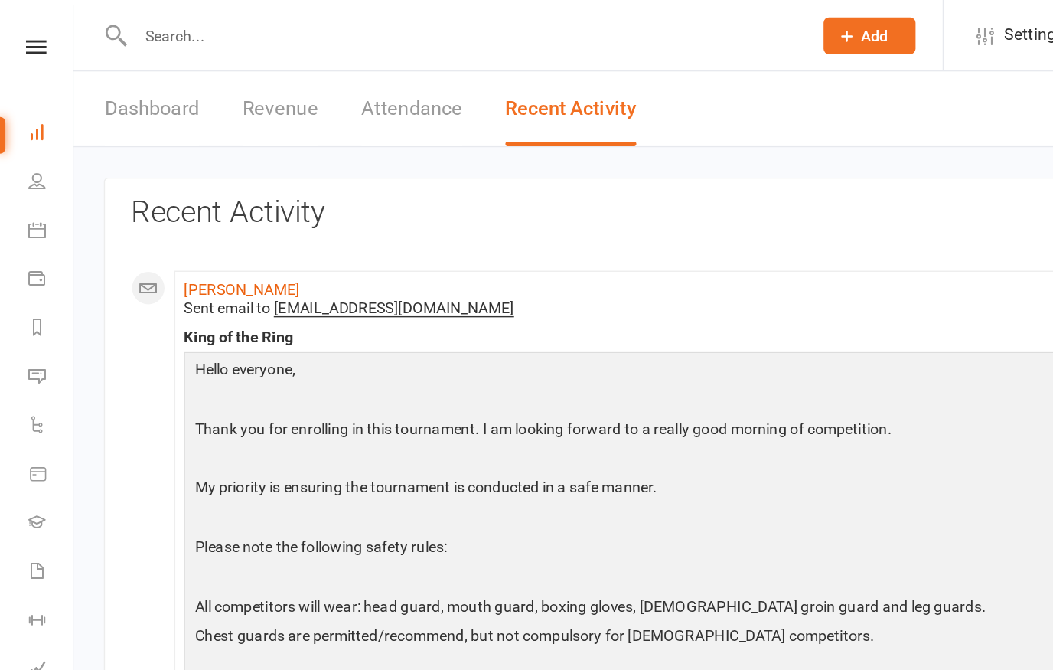
click at [103, 79] on link "Dashboard" at bounding box center [107, 77] width 67 height 53
